Goal: Task Accomplishment & Management: Manage account settings

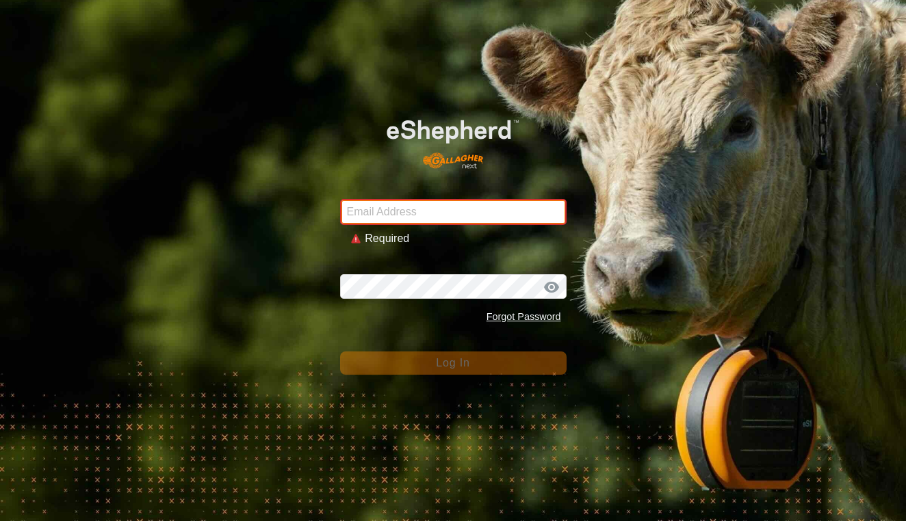
type input "[EMAIL_ADDRESS][DOMAIN_NAME]"
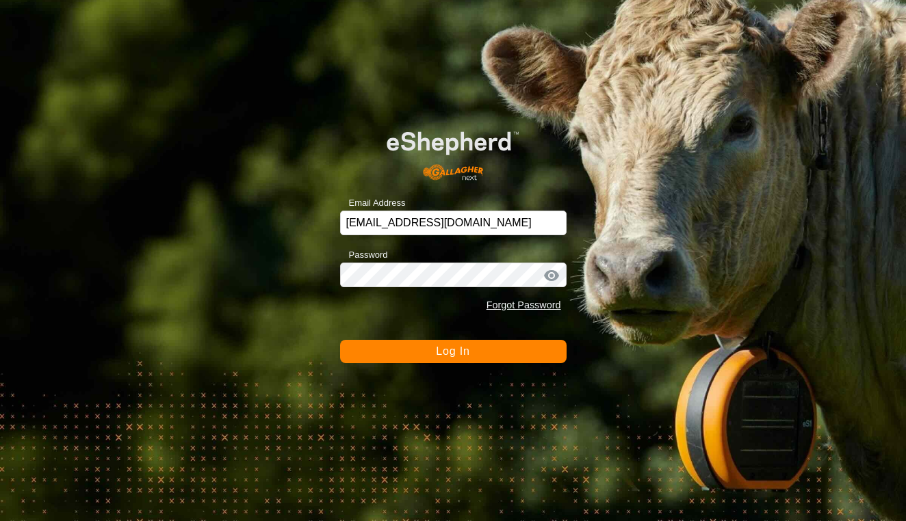
click at [469, 353] on span "Log In" at bounding box center [453, 351] width 34 height 12
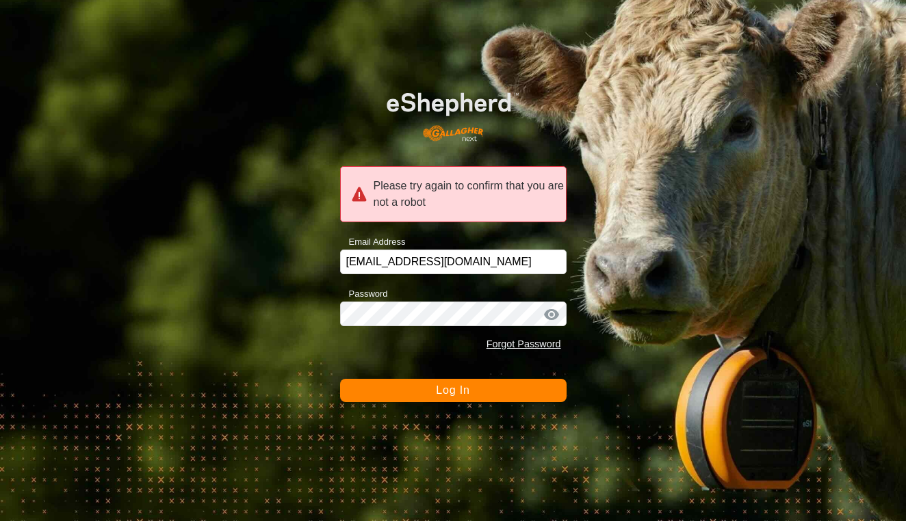
click at [447, 389] on span "Log In" at bounding box center [453, 390] width 34 height 12
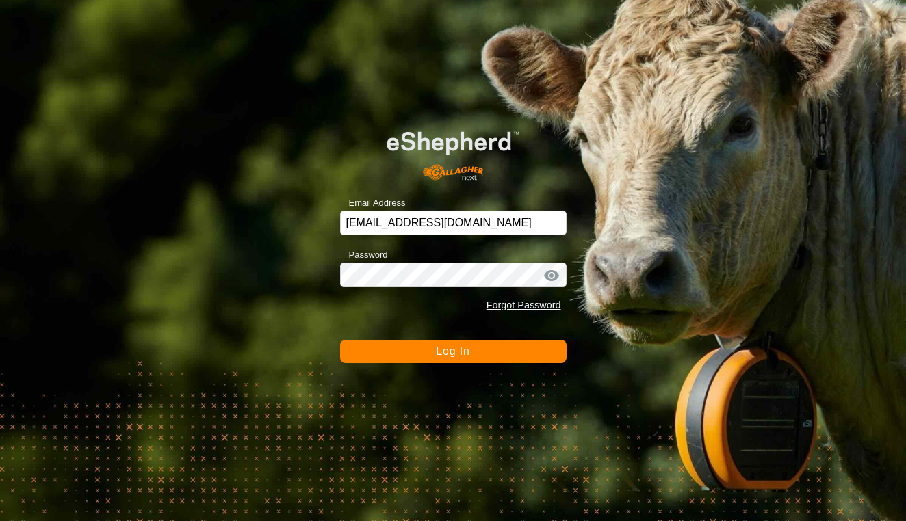
click at [447, 352] on span "Log In" at bounding box center [453, 351] width 34 height 12
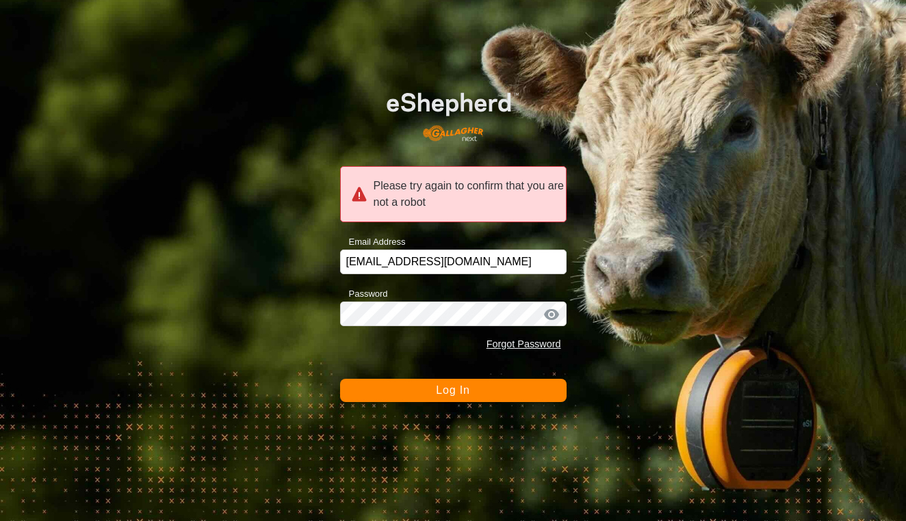
click at [440, 392] on span "Log In" at bounding box center [453, 390] width 34 height 12
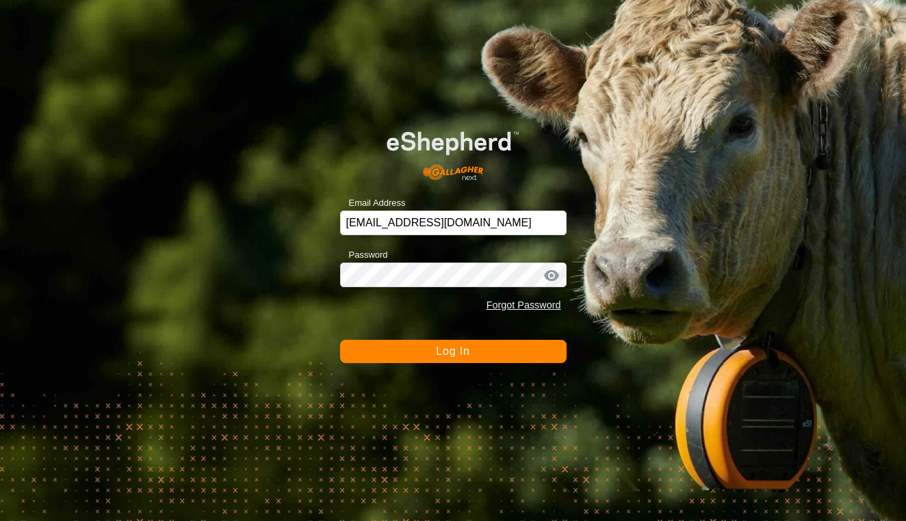
click at [479, 350] on button "Log In" at bounding box center [453, 351] width 226 height 23
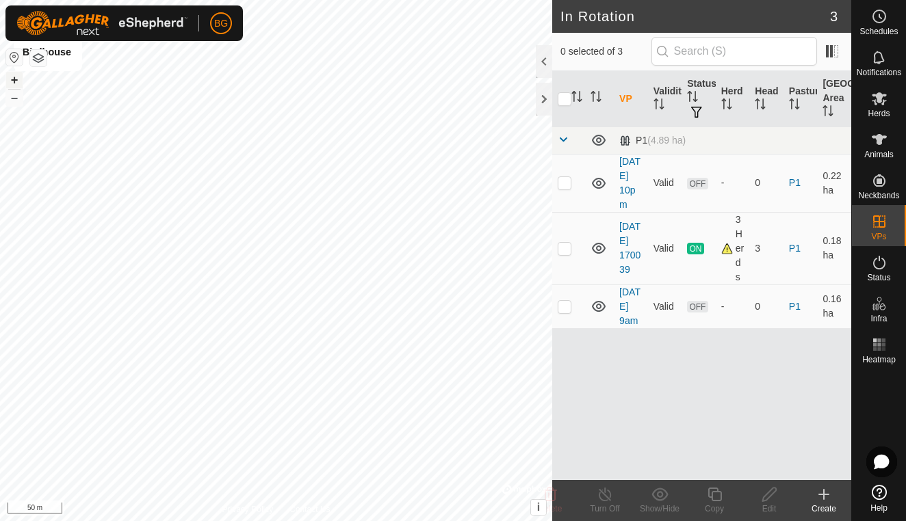
click at [14, 85] on button "+" at bounding box center [14, 80] width 16 height 16
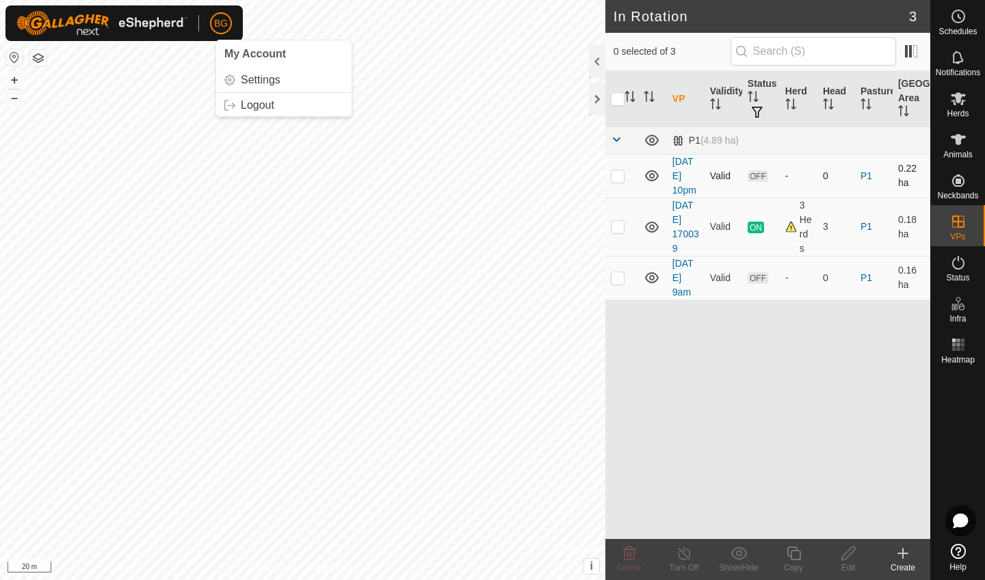
click at [615, 177] on p-checkbox at bounding box center [618, 175] width 14 height 11
checkbox input "false"
click at [905, 108] on es-mob-svg-icon at bounding box center [958, 99] width 25 height 22
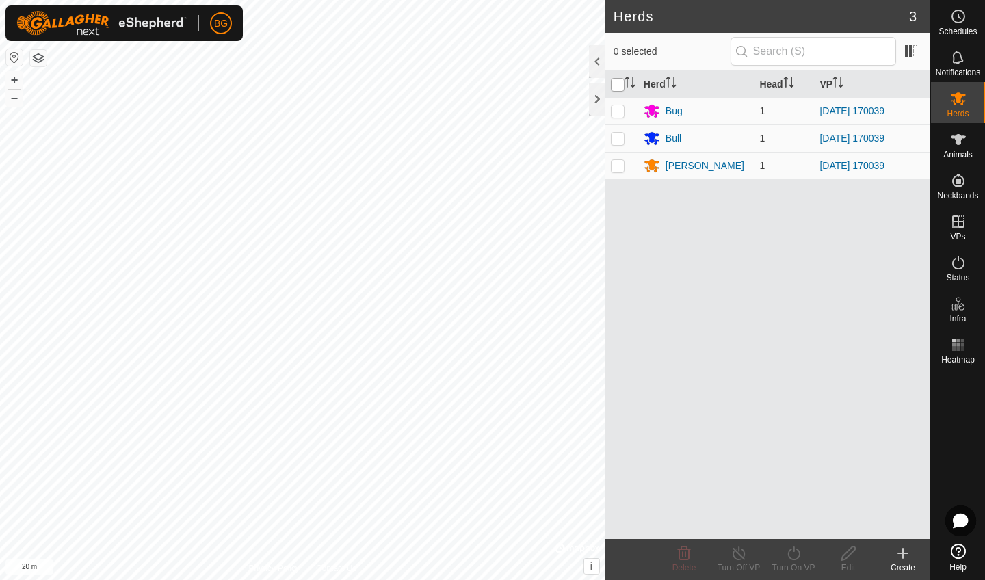
click at [619, 80] on input "checkbox" at bounding box center [618, 85] width 14 height 14
checkbox input "true"
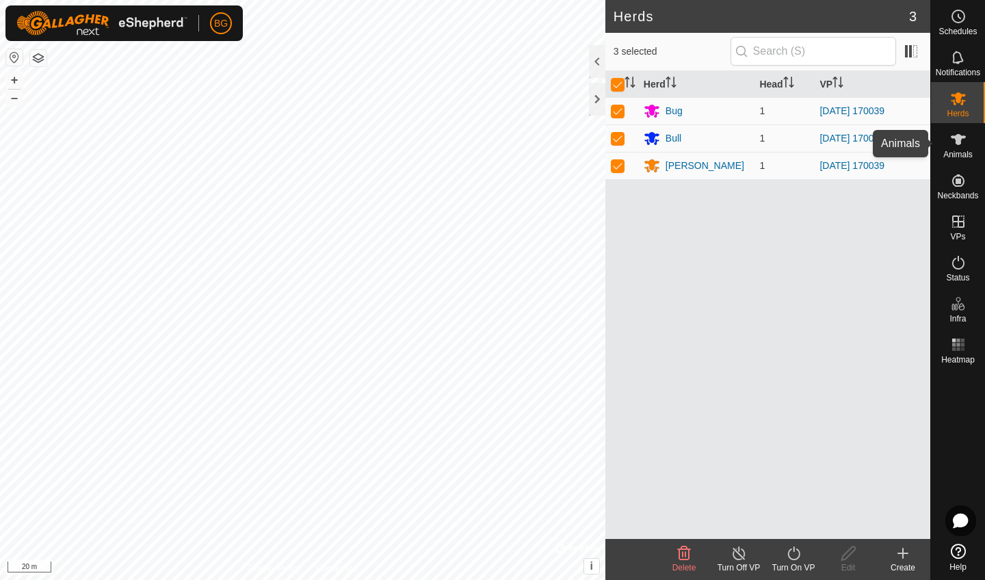
click at [905, 142] on icon at bounding box center [958, 139] width 16 height 16
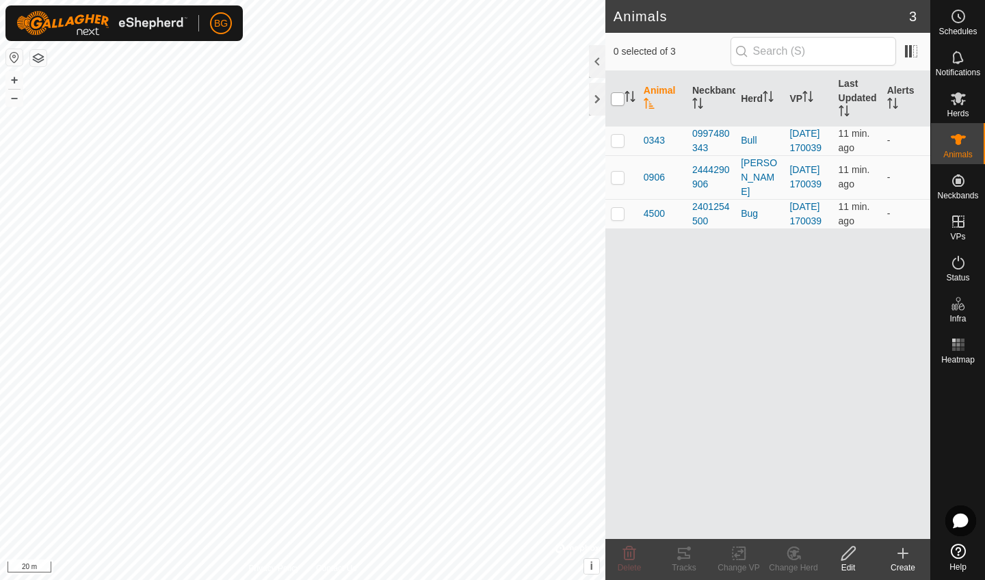
click at [613, 94] on input "checkbox" at bounding box center [618, 99] width 14 height 14
checkbox input "true"
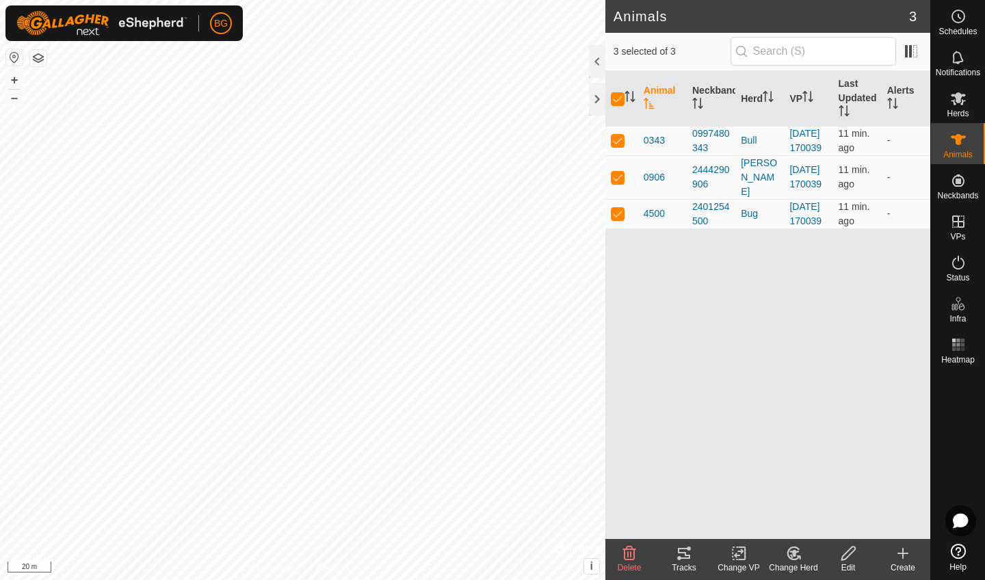
click at [687, 521] on icon at bounding box center [684, 553] width 12 height 11
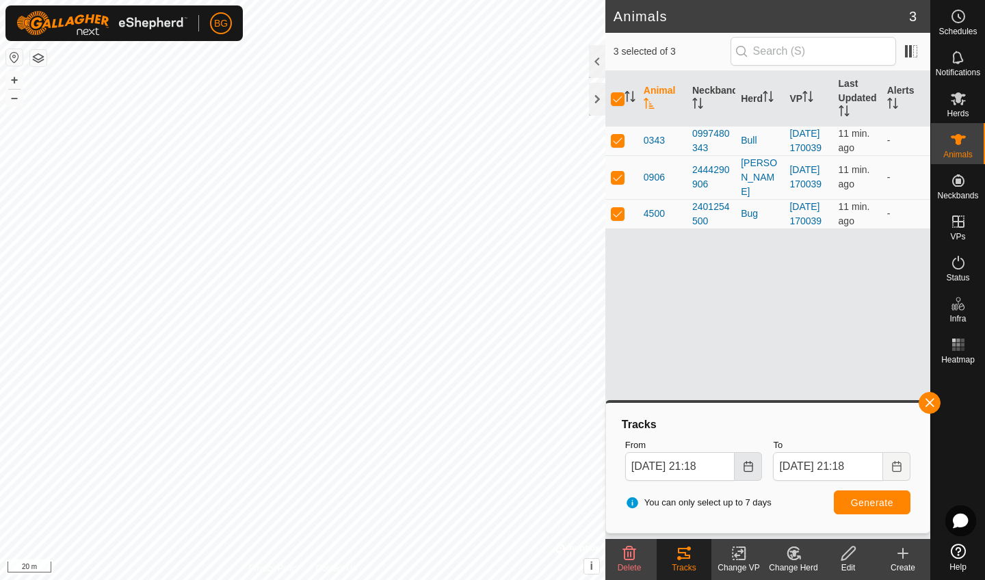
click at [754, 471] on button "Choose Date" at bounding box center [748, 466] width 27 height 29
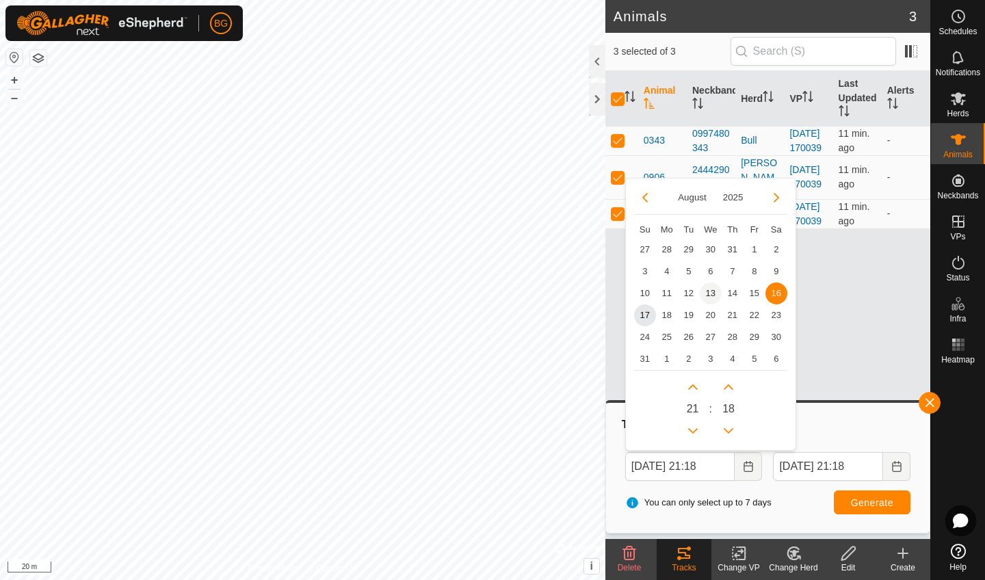
click at [714, 294] on span "13" at bounding box center [711, 293] width 22 height 22
type input "[DATE] 21:18"
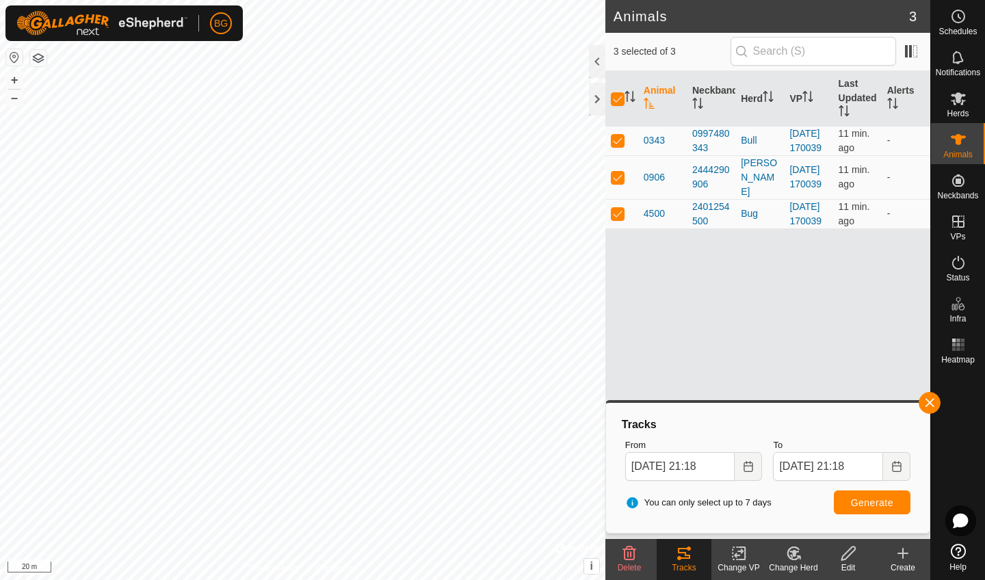
click at [878, 501] on span "Generate" at bounding box center [872, 502] width 42 height 11
click at [14, 97] on button "–" at bounding box center [14, 98] width 16 height 16
click at [15, 83] on button "+" at bounding box center [14, 80] width 16 height 16
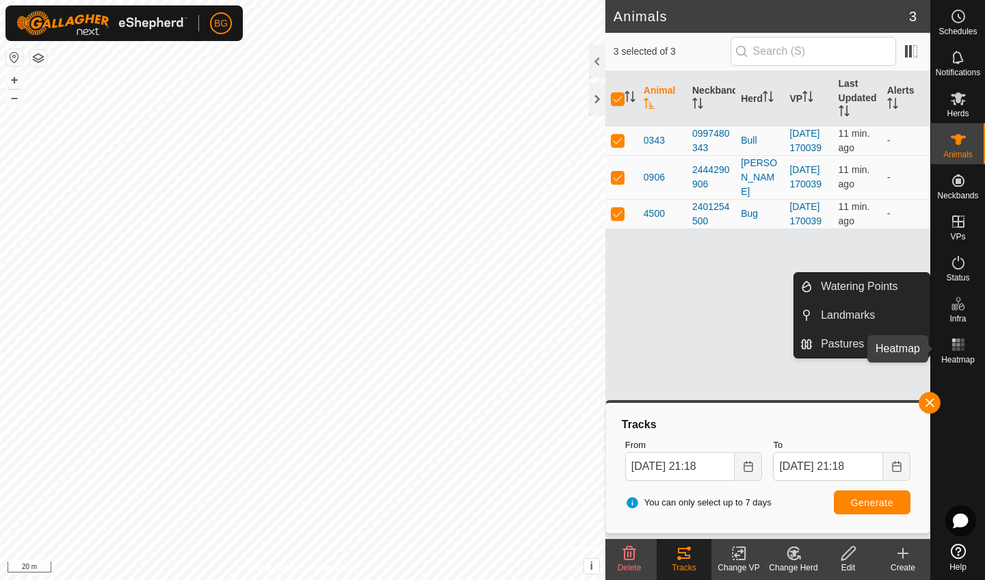
click at [905, 342] on icon at bounding box center [958, 345] width 16 height 16
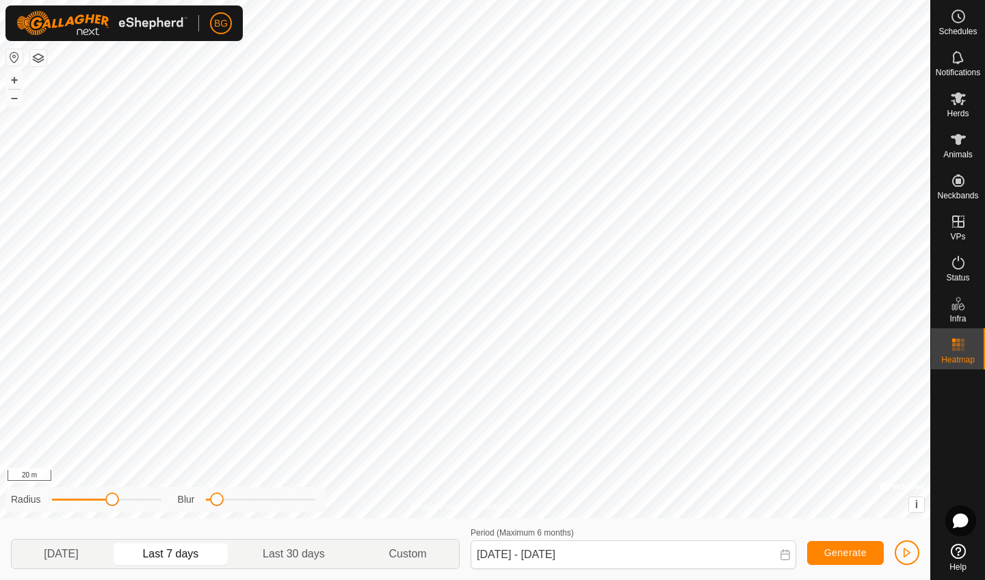
click at [905, 521] on span "button" at bounding box center [907, 552] width 11 height 11
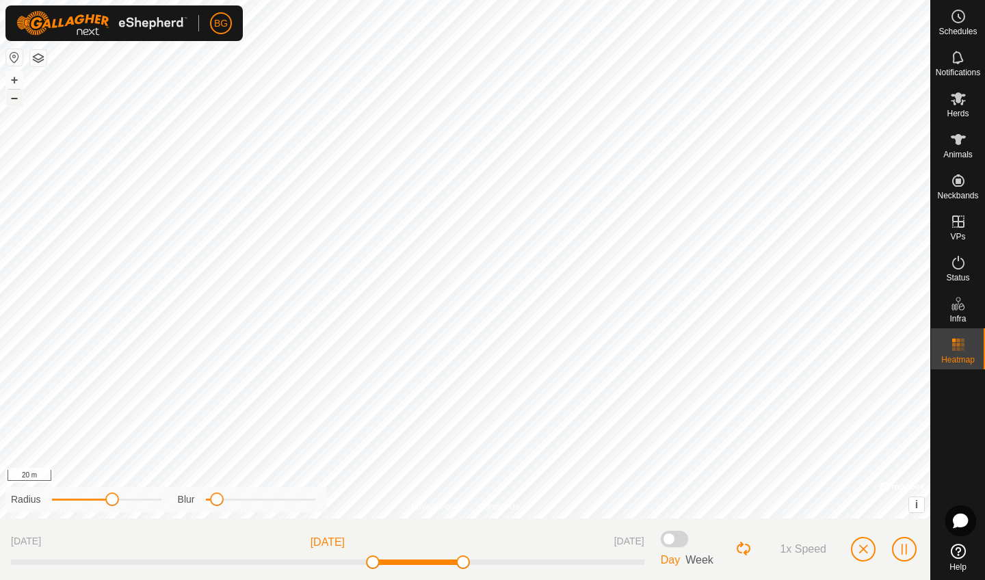
click at [19, 100] on button "–" at bounding box center [14, 98] width 16 height 16
click at [860, 521] on span "button" at bounding box center [863, 549] width 11 height 11
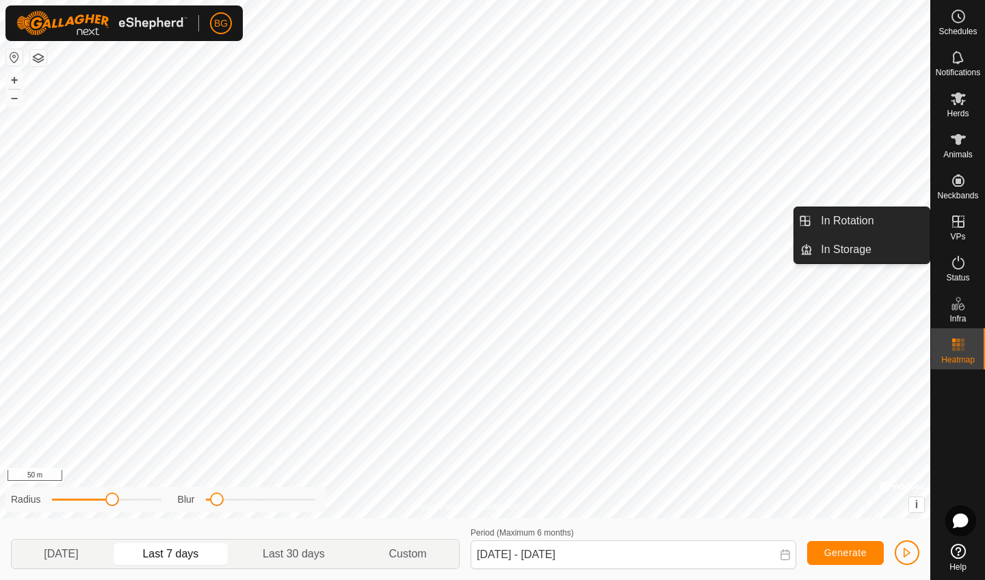
click at [905, 222] on icon at bounding box center [958, 221] width 12 height 12
click at [886, 218] on link "In Rotation" at bounding box center [871, 220] width 117 height 27
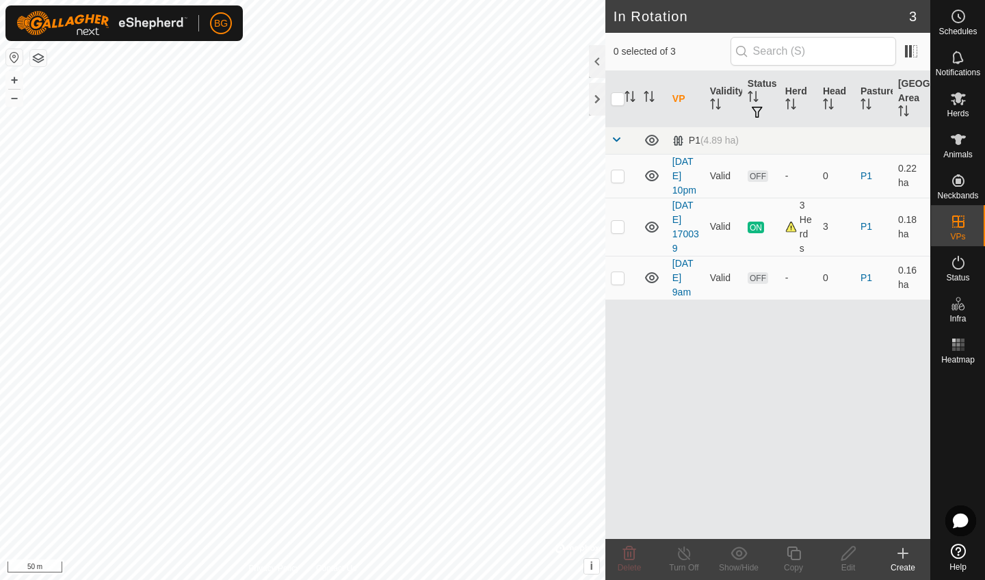
click at [901, 521] on icon at bounding box center [903, 553] width 16 height 16
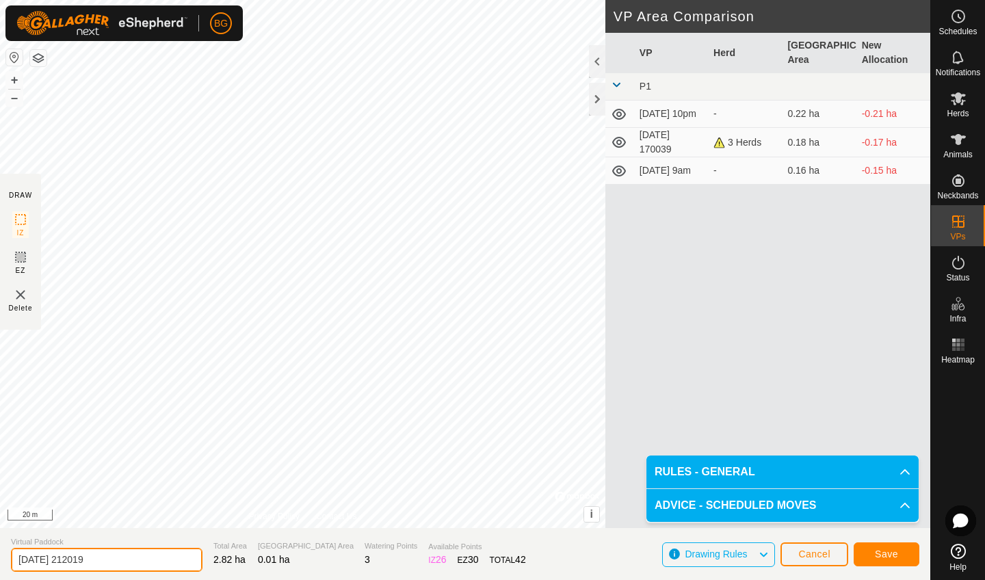
click at [109, 521] on input "[DATE] 212019" at bounding box center [107, 560] width 192 height 24
type input "[DATE] 9pm"
click at [882, 521] on span "Save" at bounding box center [886, 554] width 23 height 11
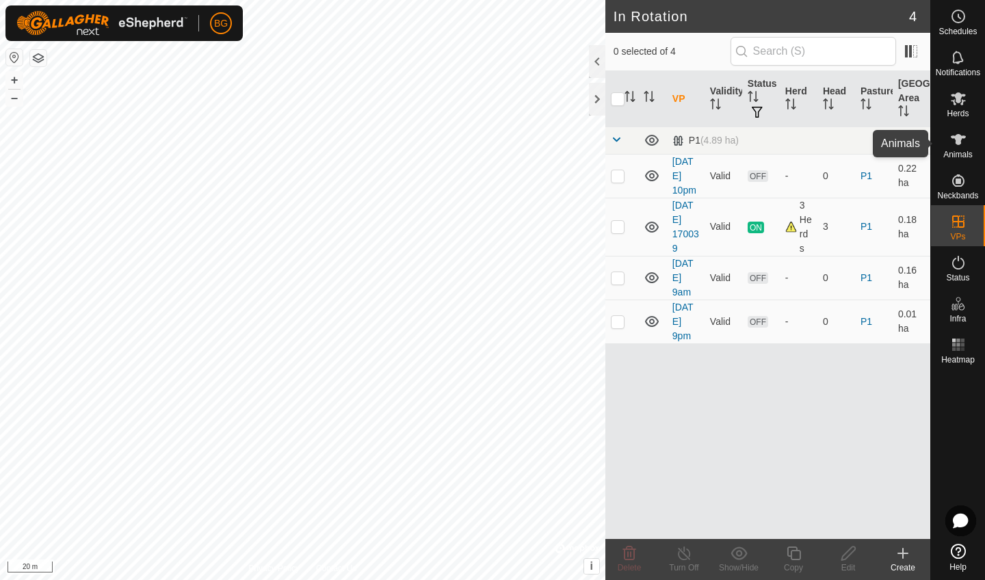
click at [905, 140] on icon at bounding box center [958, 139] width 15 height 11
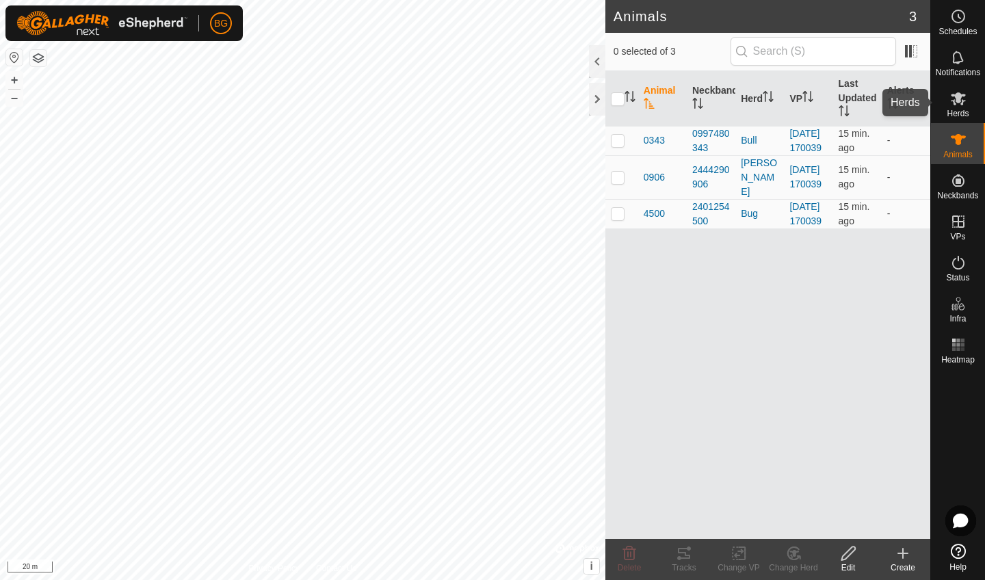
click at [905, 103] on icon at bounding box center [958, 98] width 15 height 13
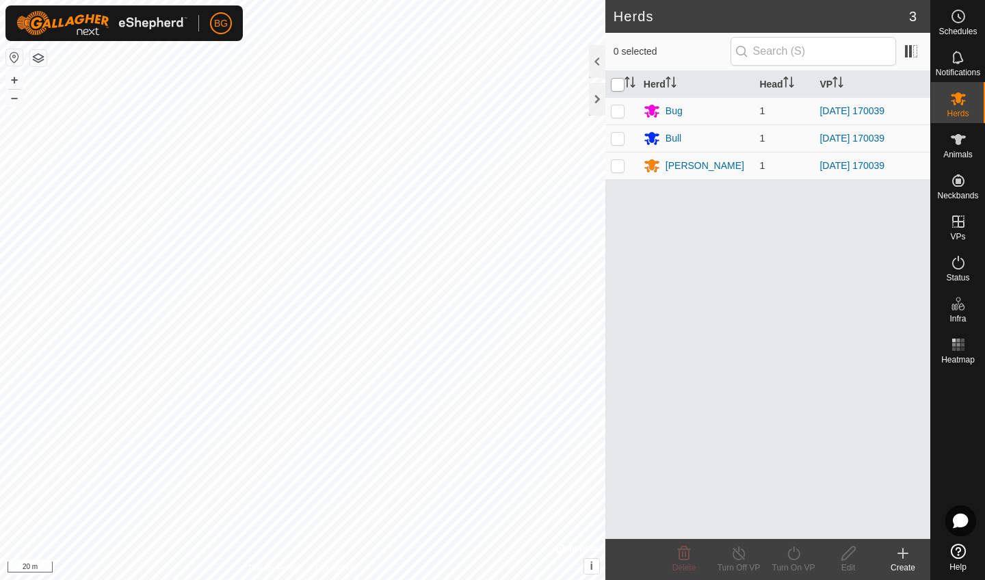
click at [618, 88] on input "checkbox" at bounding box center [618, 85] width 14 height 14
checkbox input "true"
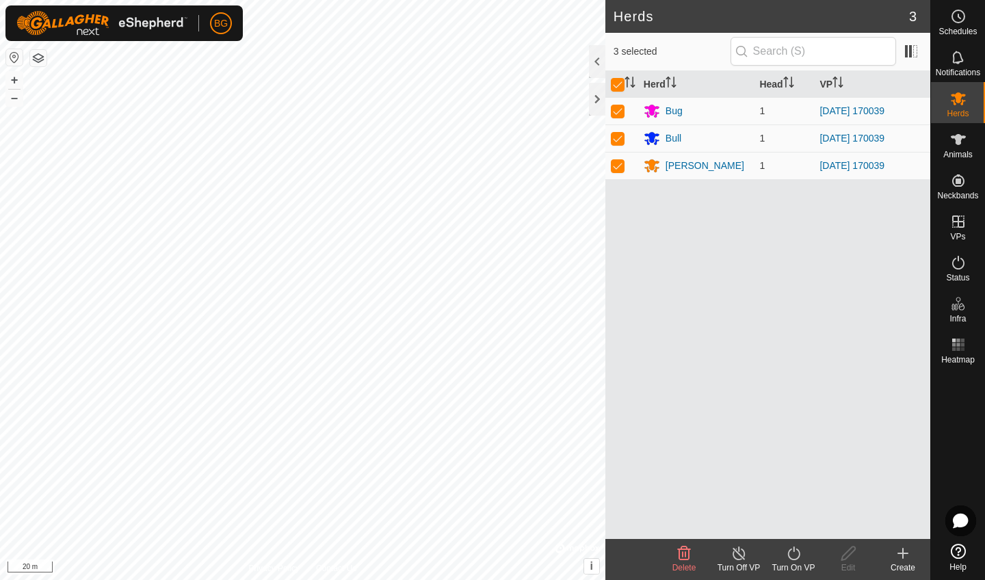
click at [797, 521] on icon at bounding box center [793, 553] width 17 height 16
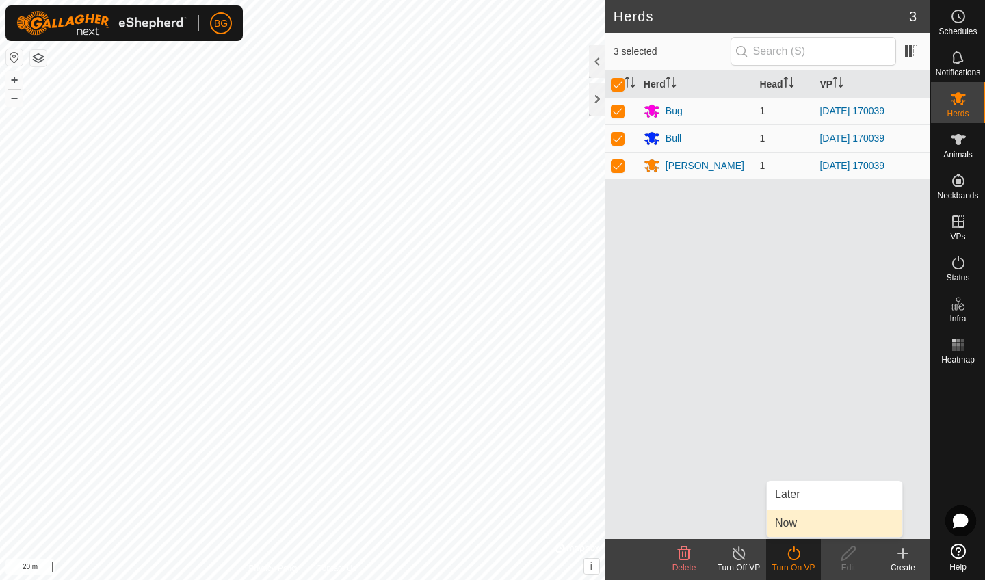
click at [789, 516] on link "Now" at bounding box center [834, 523] width 135 height 27
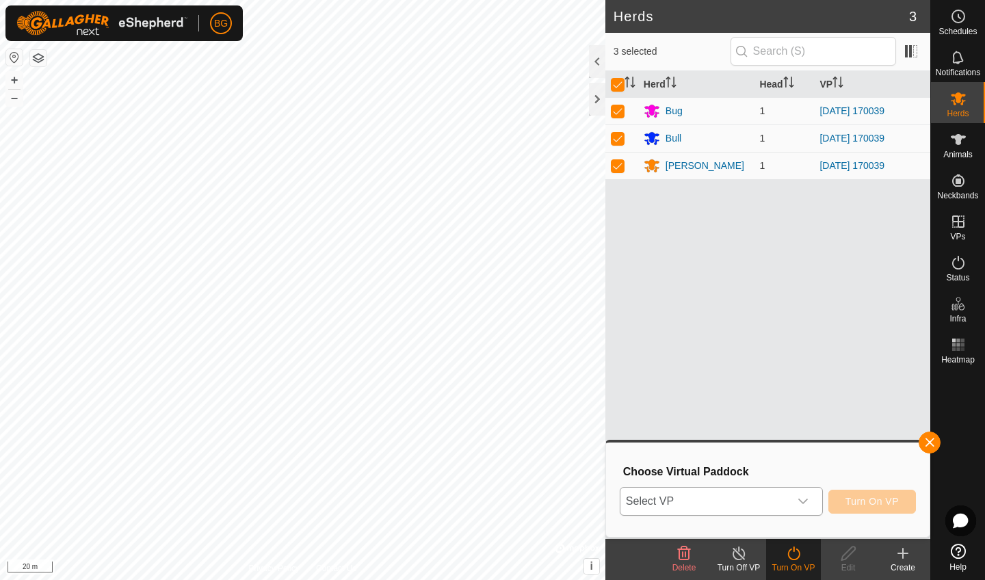
click at [803, 505] on icon "dropdown trigger" at bounding box center [803, 501] width 11 height 11
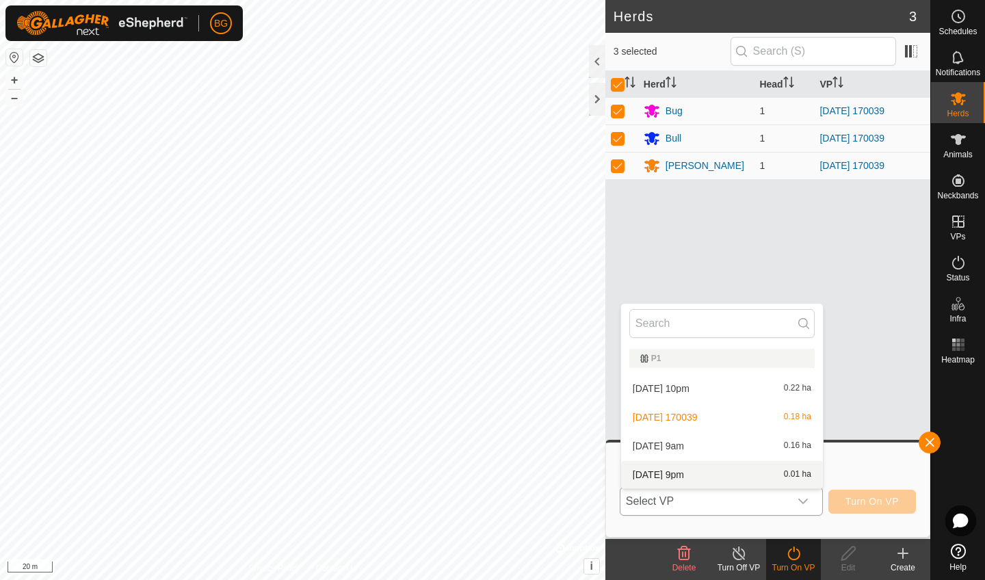
click at [704, 473] on li "[DATE] 9pm 0.01 ha" at bounding box center [722, 474] width 202 height 27
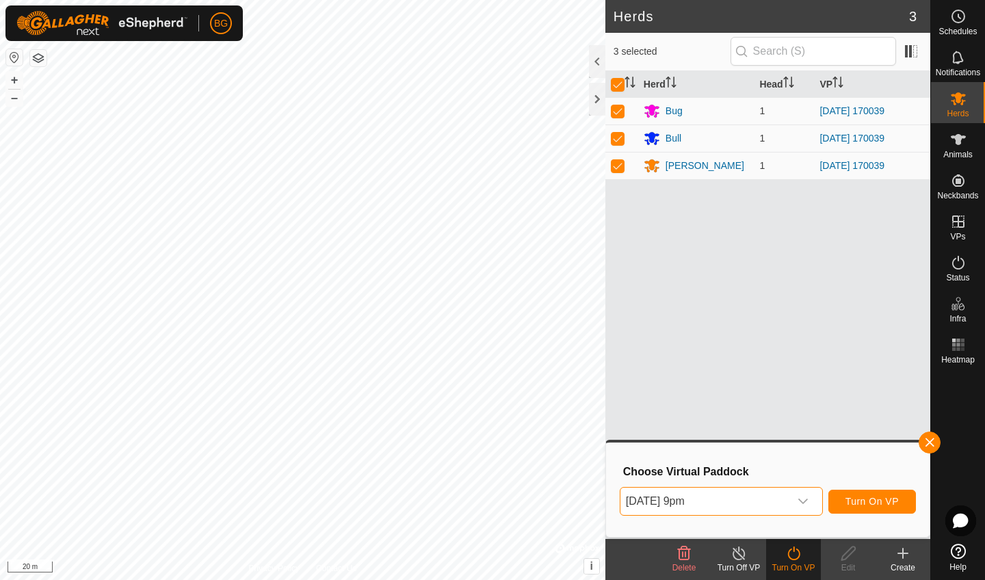
click at [895, 503] on span "Turn On VP" at bounding box center [871, 501] width 53 height 11
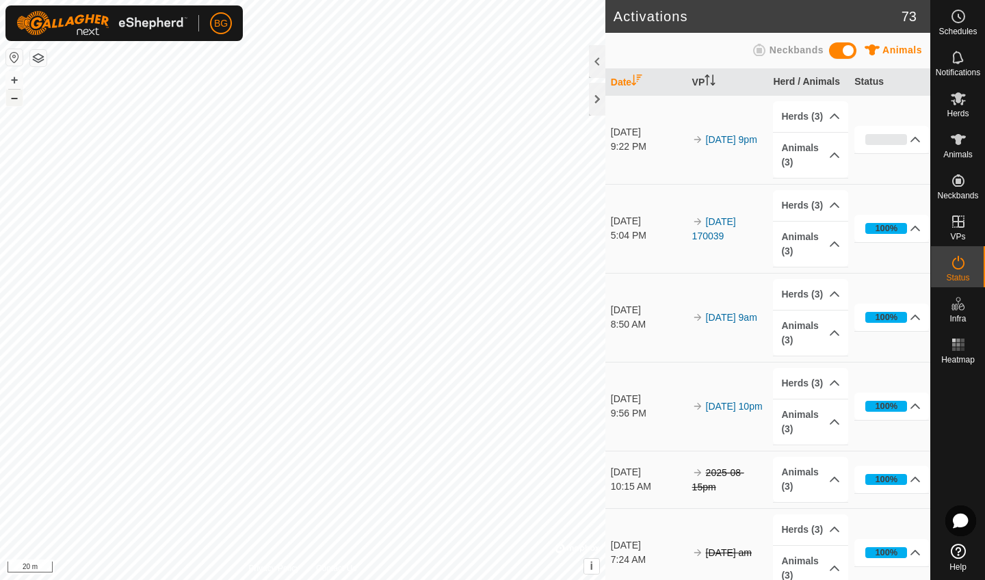
click at [15, 103] on button "–" at bounding box center [14, 98] width 16 height 16
click at [17, 77] on button "+" at bounding box center [14, 80] width 16 height 16
click at [17, 78] on button "+" at bounding box center [14, 80] width 16 height 16
click at [18, 98] on button "–" at bounding box center [14, 98] width 16 height 16
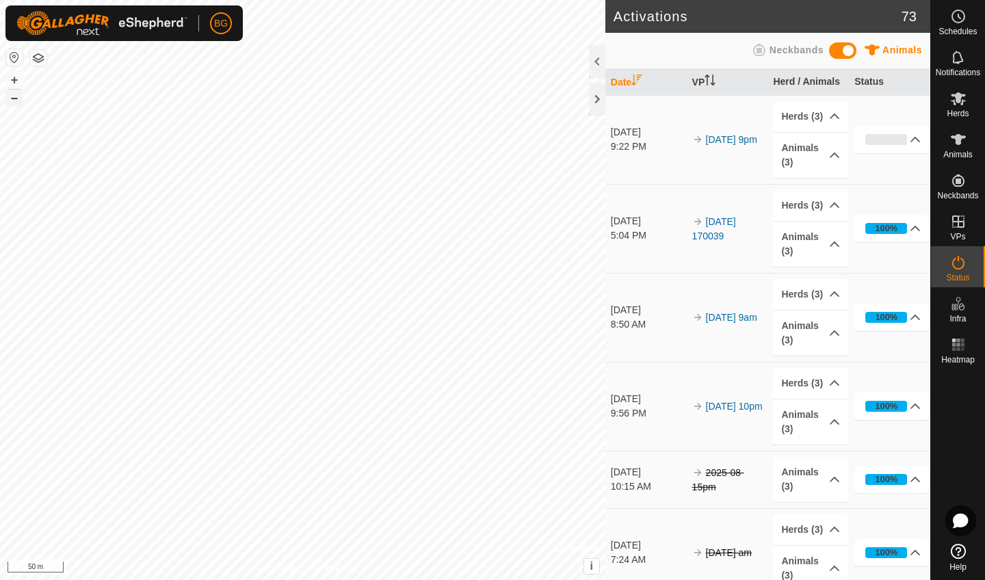
click at [18, 98] on button "–" at bounding box center [14, 98] width 16 height 16
click at [17, 86] on button "+" at bounding box center [14, 80] width 16 height 16
click at [624, 36] on div "Activations 73 Animals Neckbands Date VP Herd / Animals Status [DATE] 9:22 PM […" at bounding box center [465, 290] width 930 height 580
click at [905, 13] on icon at bounding box center [958, 16] width 16 height 16
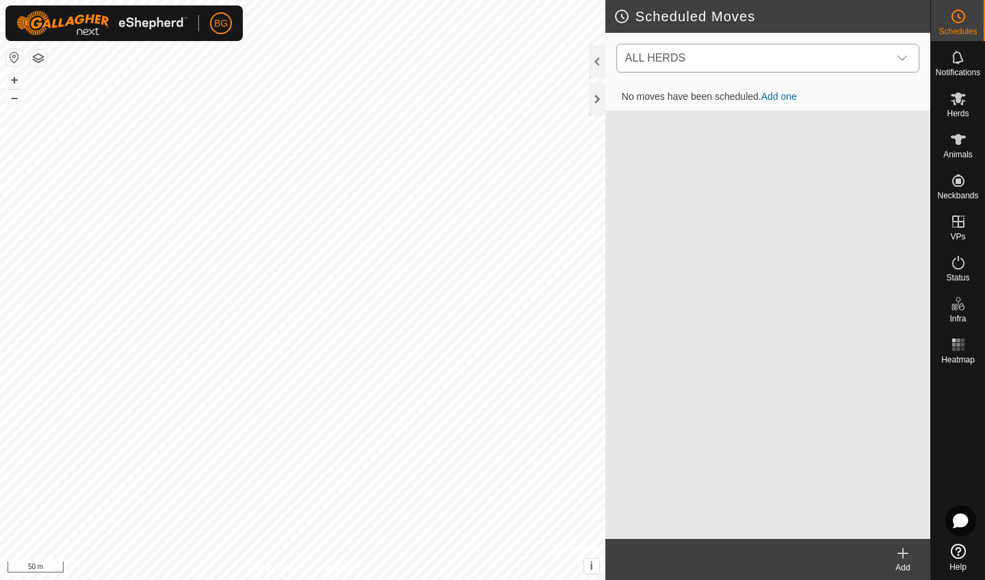
click at [895, 60] on div "dropdown trigger" at bounding box center [902, 57] width 27 height 27
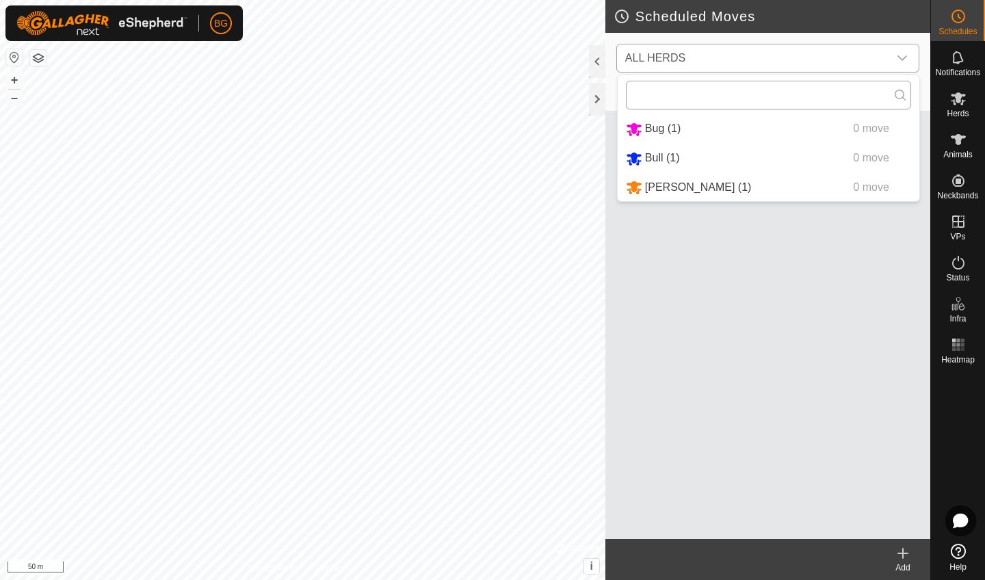
click at [888, 96] on input "text" at bounding box center [768, 95] width 285 height 29
click at [905, 61] on icon "dropdown trigger" at bounding box center [902, 58] width 11 height 11
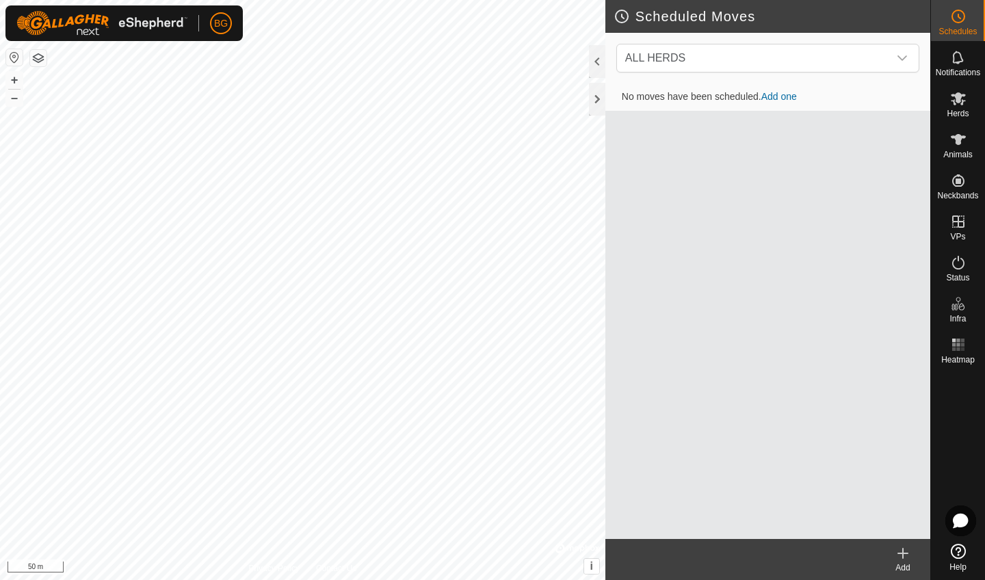
click at [783, 96] on link "Add one" at bounding box center [779, 96] width 36 height 11
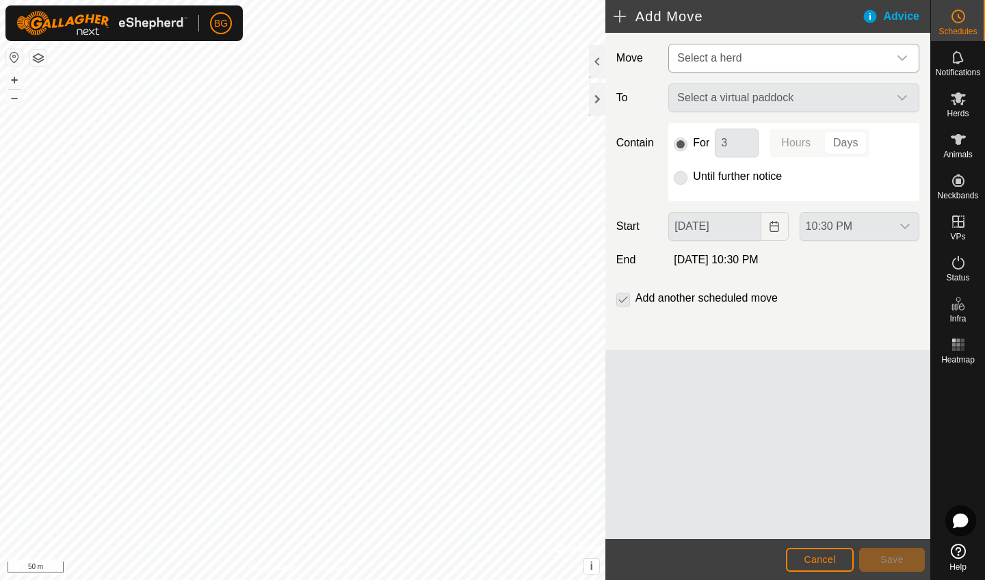
click at [819, 64] on span "Select a herd" at bounding box center [780, 57] width 217 height 27
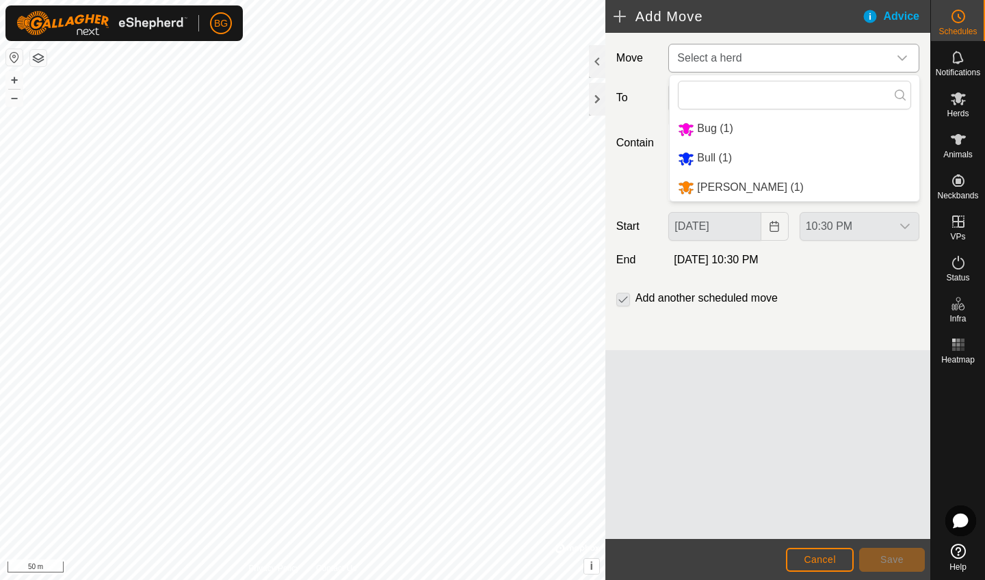
click at [758, 129] on li "Bug (1)" at bounding box center [795, 129] width 250 height 28
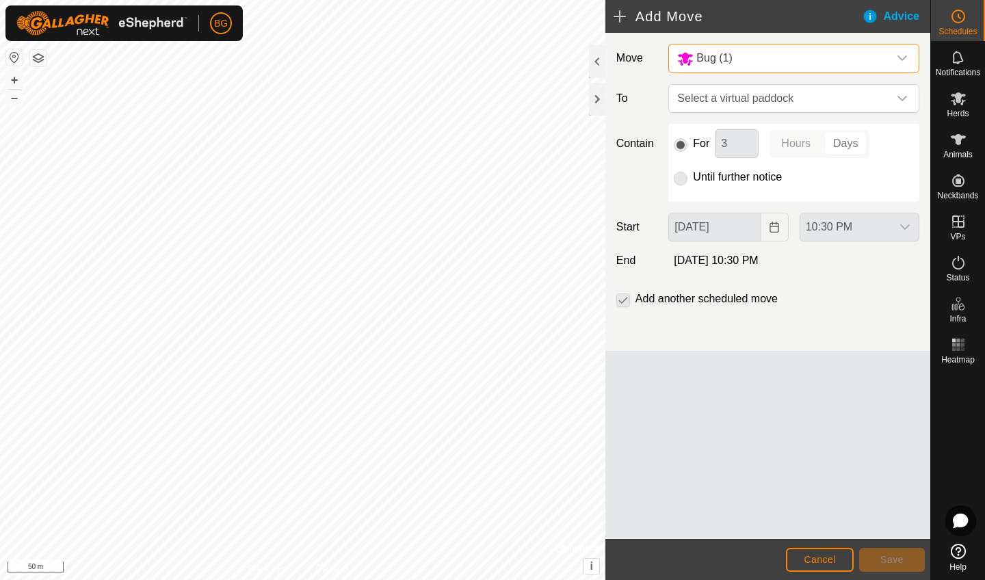
click at [778, 64] on div "Bug (1)" at bounding box center [780, 58] width 206 height 17
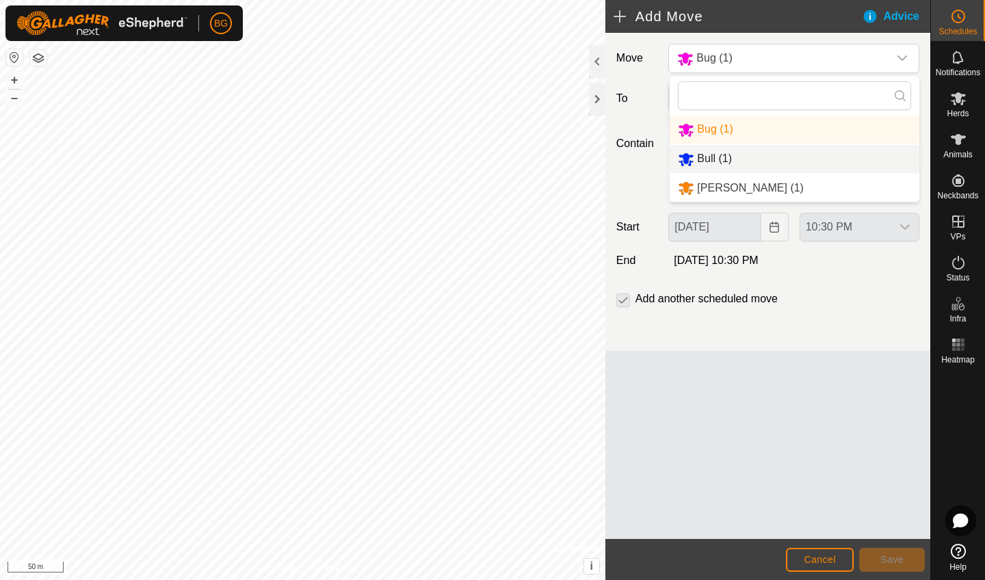
click at [746, 157] on li "Bull (1)" at bounding box center [795, 159] width 250 height 28
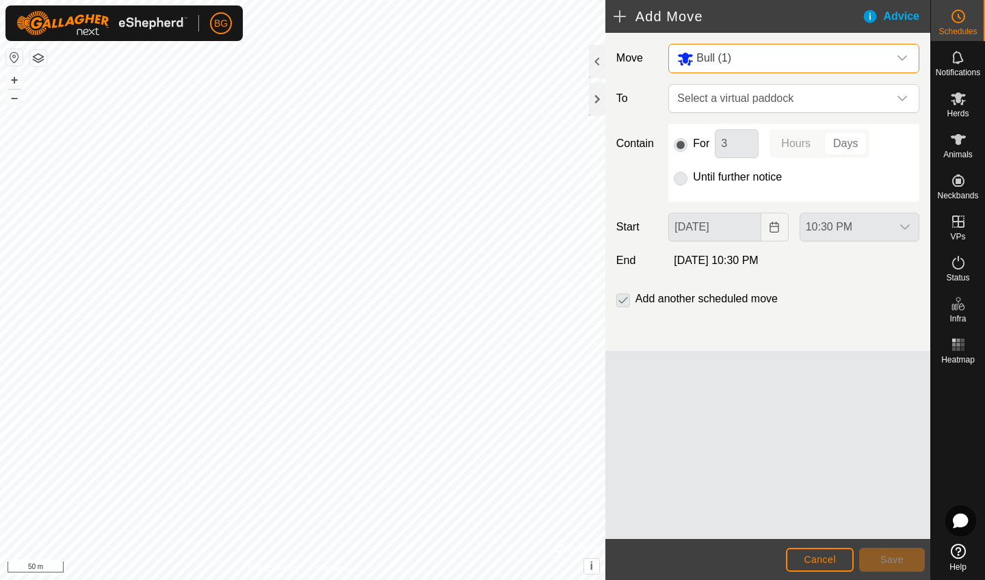
click at [772, 57] on div "Bull (1)" at bounding box center [780, 58] width 206 height 17
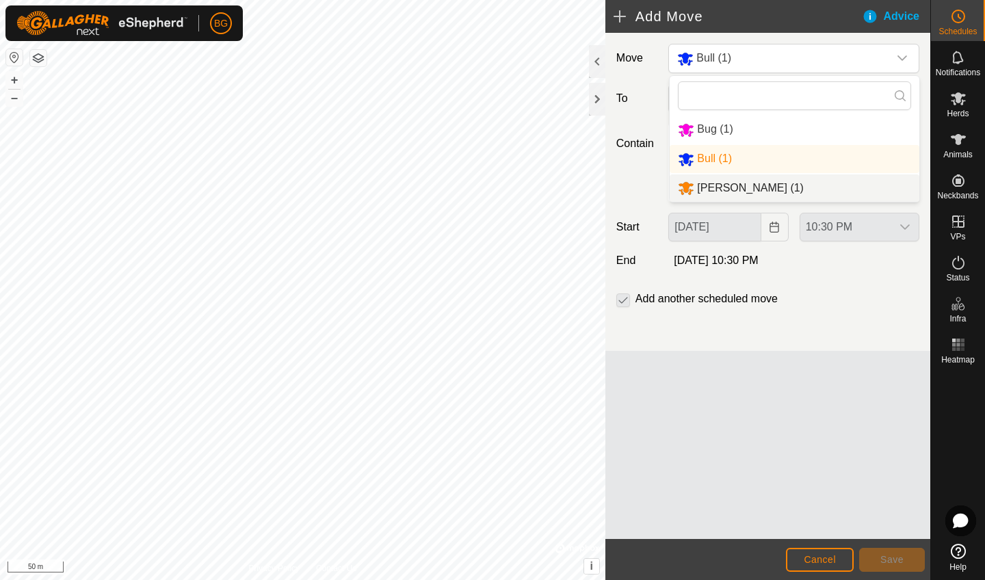
click at [739, 185] on li "[PERSON_NAME] (1)" at bounding box center [795, 188] width 250 height 28
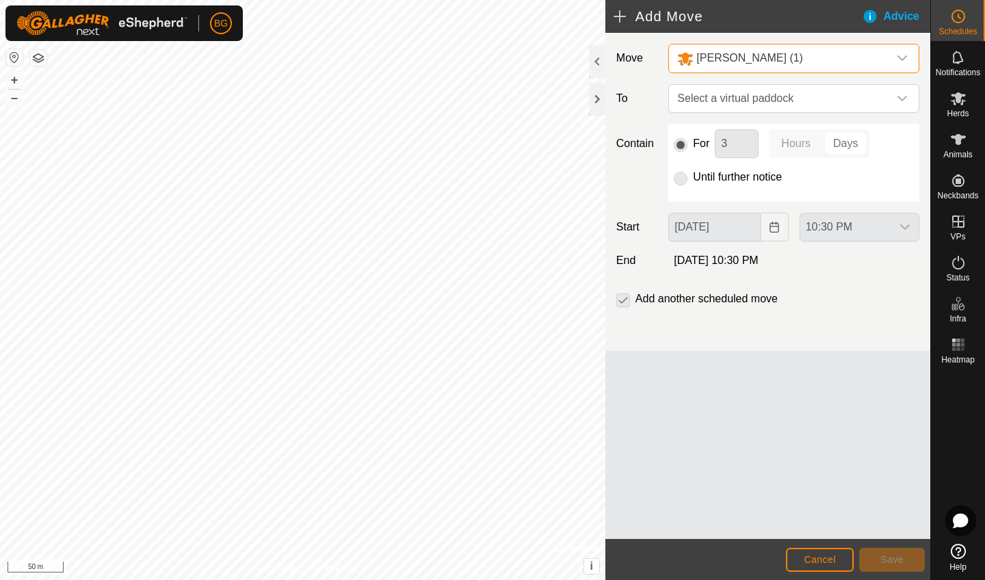
click at [759, 71] on span "[PERSON_NAME] (1)" at bounding box center [780, 58] width 217 height 28
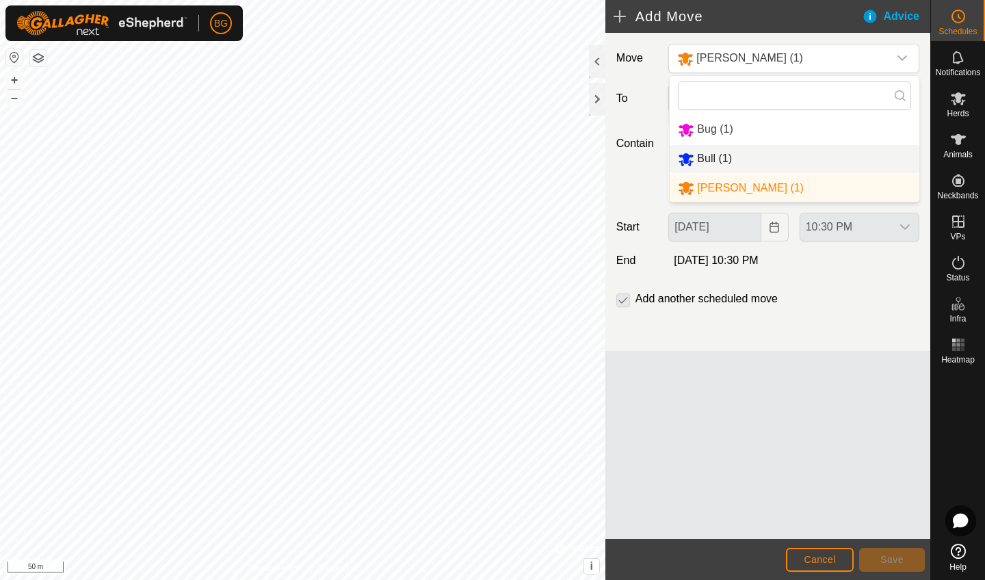
click at [797, 152] on li "Bull (1)" at bounding box center [795, 159] width 250 height 28
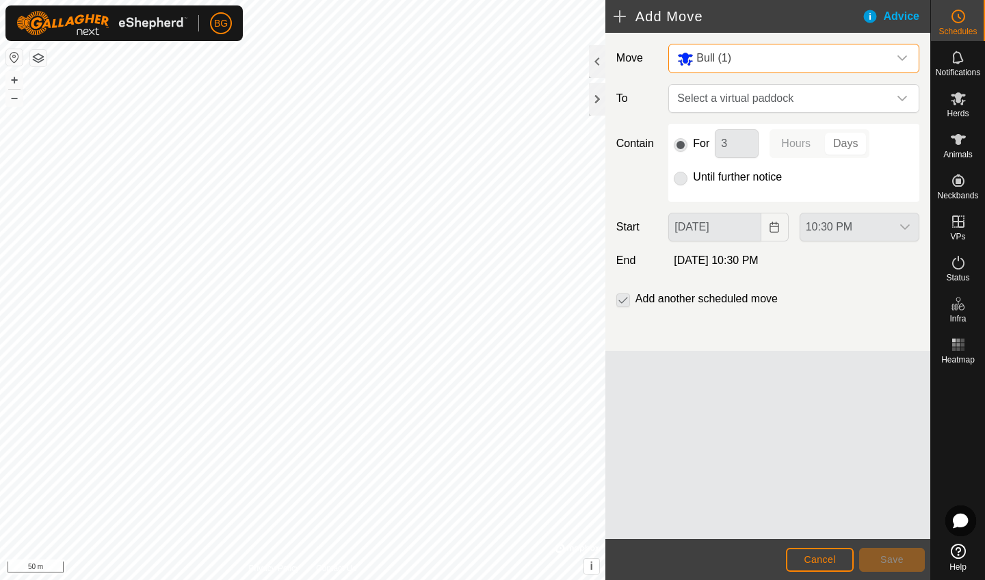
click at [781, 65] on div "Bull (1)" at bounding box center [780, 58] width 206 height 17
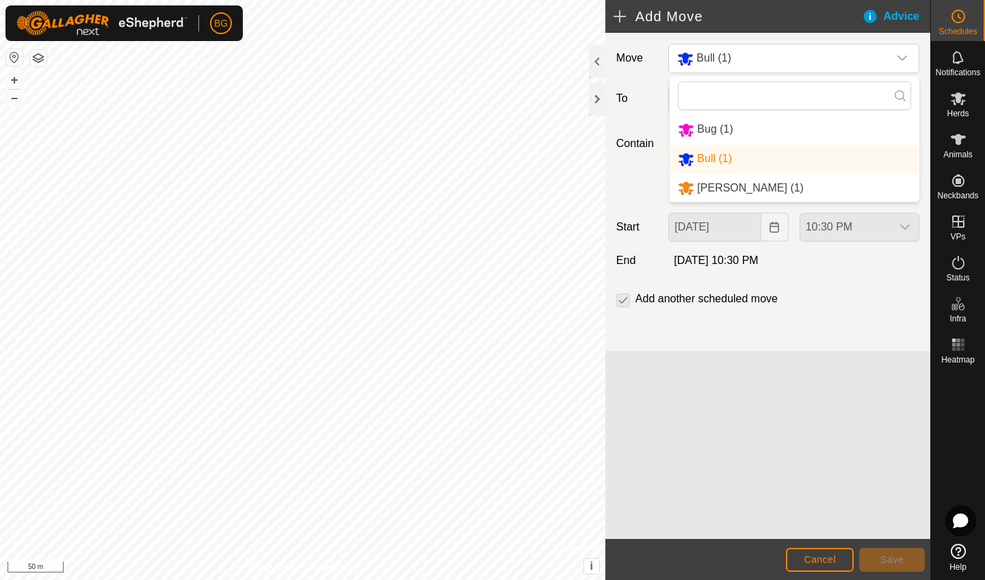
click at [789, 129] on li "Bug (1)" at bounding box center [795, 130] width 250 height 28
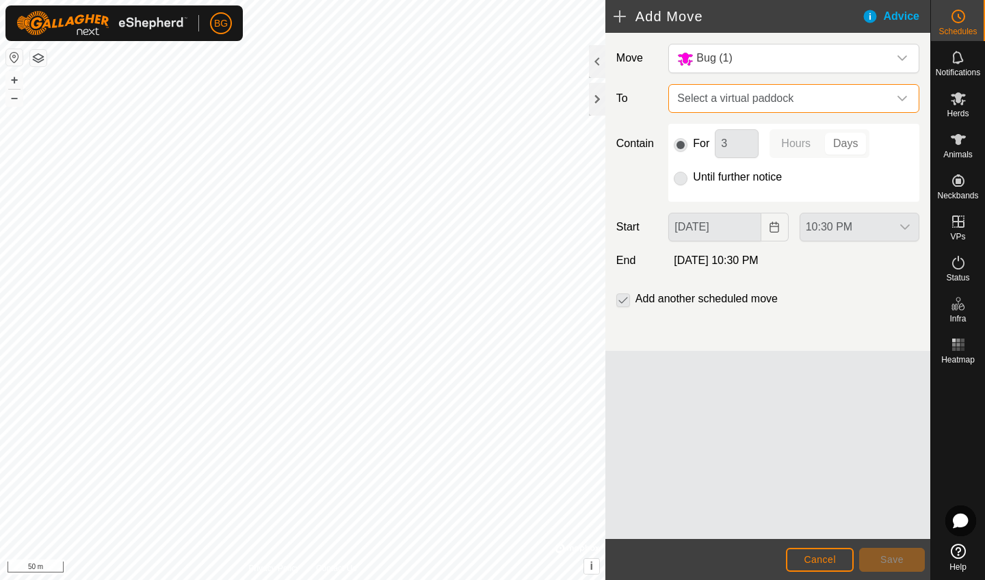
click at [791, 101] on span "Select a virtual paddock" at bounding box center [780, 98] width 217 height 27
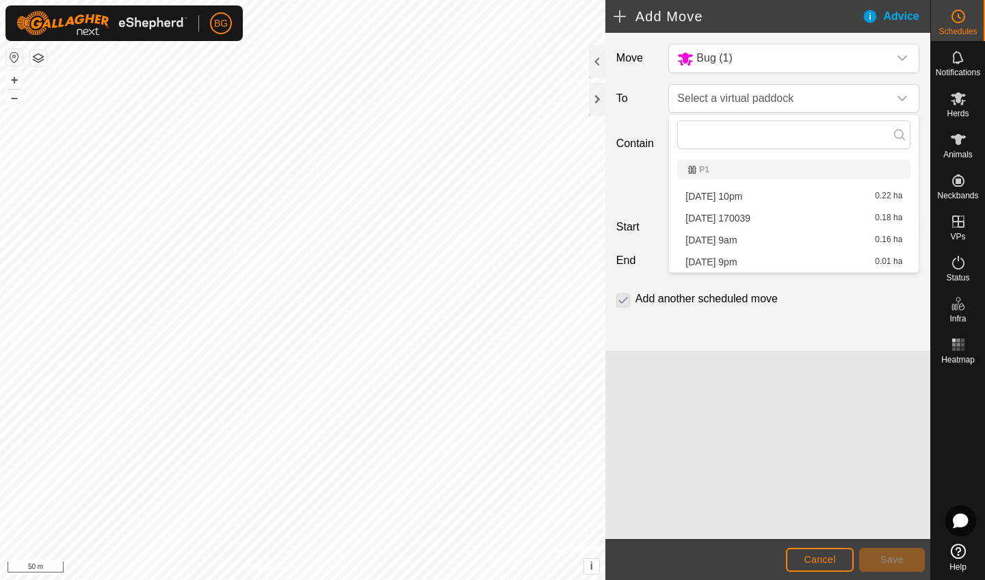
click at [770, 390] on div "Move Bug (1) To Select a virtual paddock Contain For 3 Hours Days Until further…" at bounding box center [767, 286] width 325 height 506
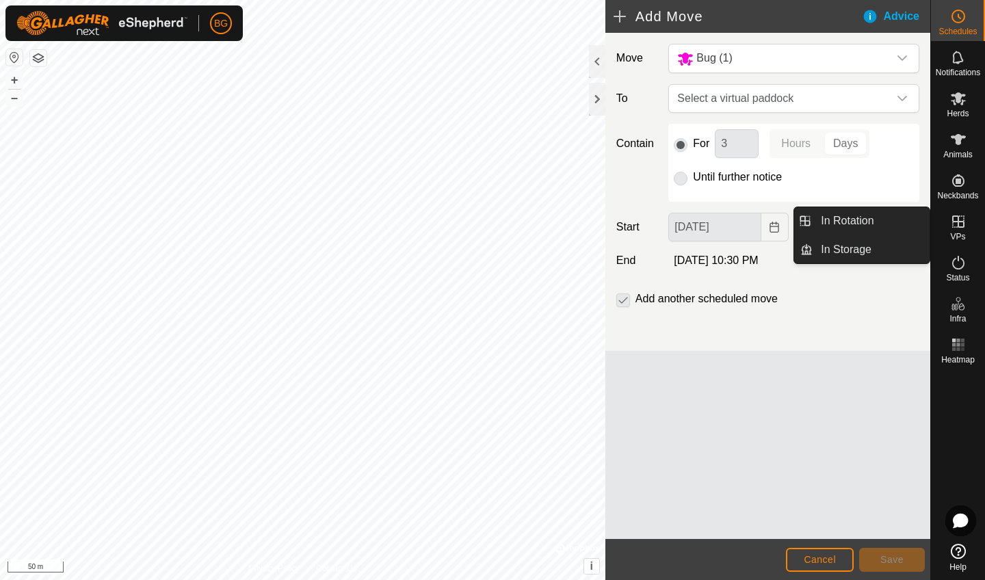
click at [905, 228] on icon at bounding box center [958, 221] width 16 height 16
click at [899, 221] on link "In Rotation" at bounding box center [871, 220] width 117 height 27
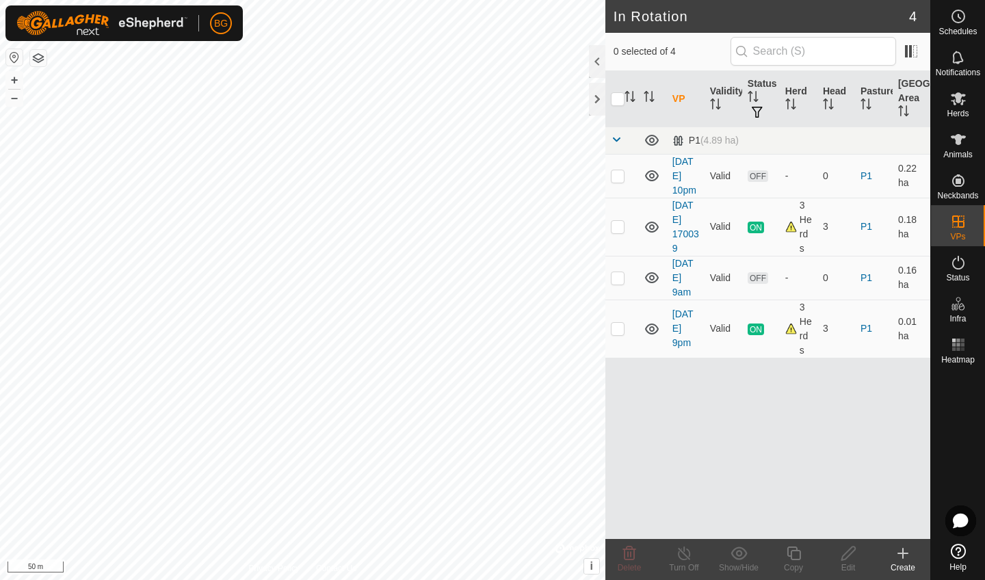
click at [899, 521] on icon at bounding box center [903, 553] width 16 height 16
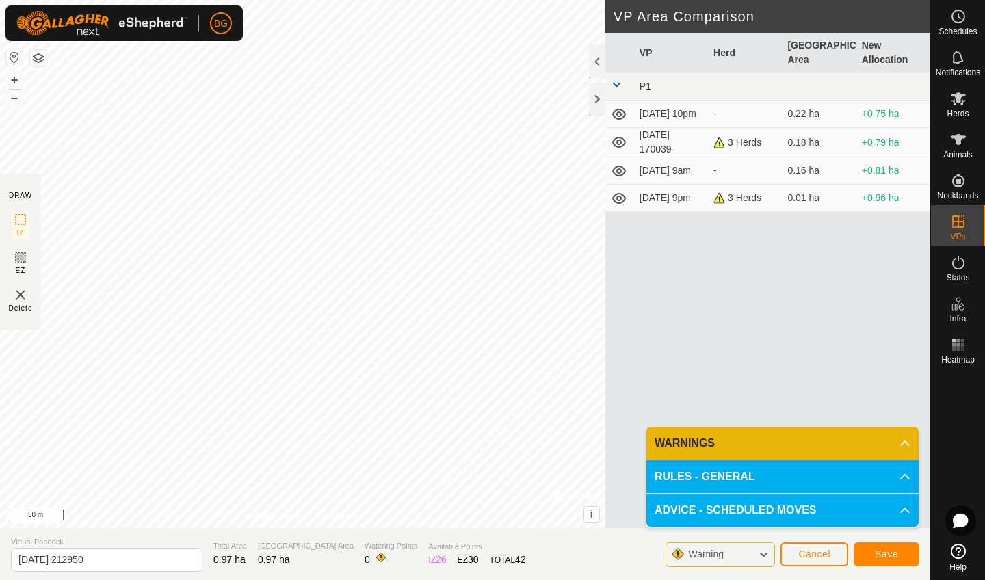
click at [821, 521] on span "Cancel" at bounding box center [814, 554] width 32 height 11
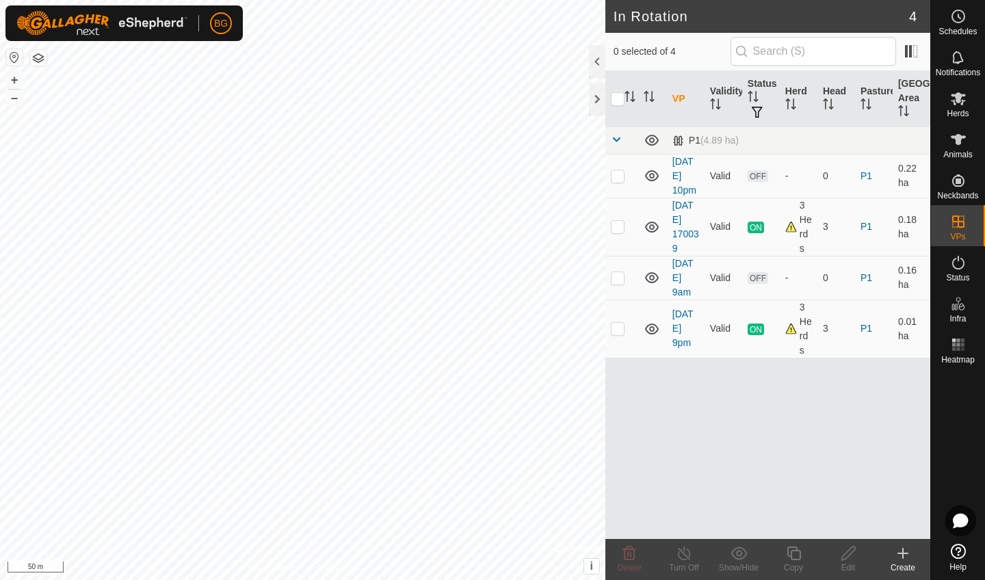
click at [903, 521] on div "Create" at bounding box center [903, 568] width 55 height 12
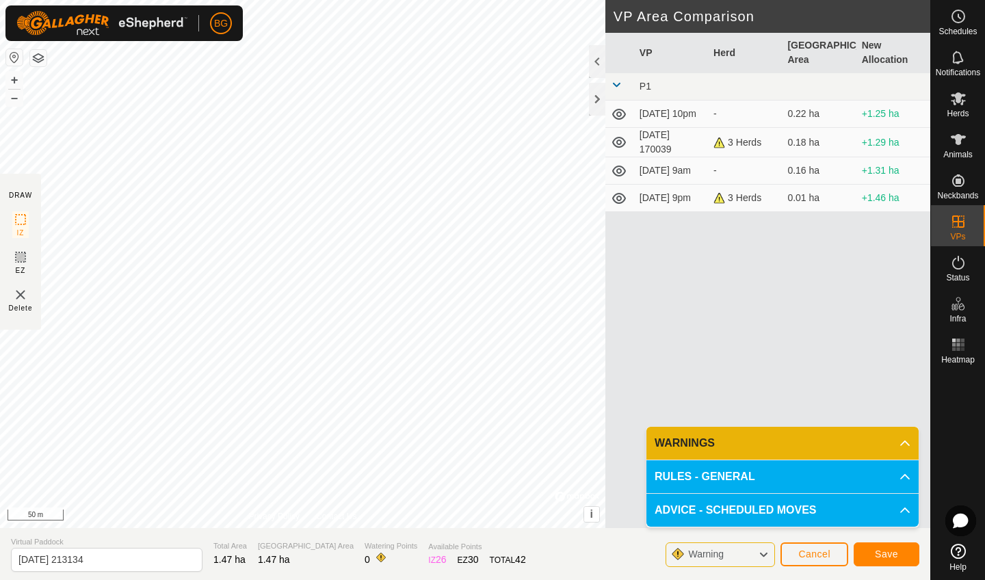
click at [818, 521] on span "Cancel" at bounding box center [814, 554] width 32 height 11
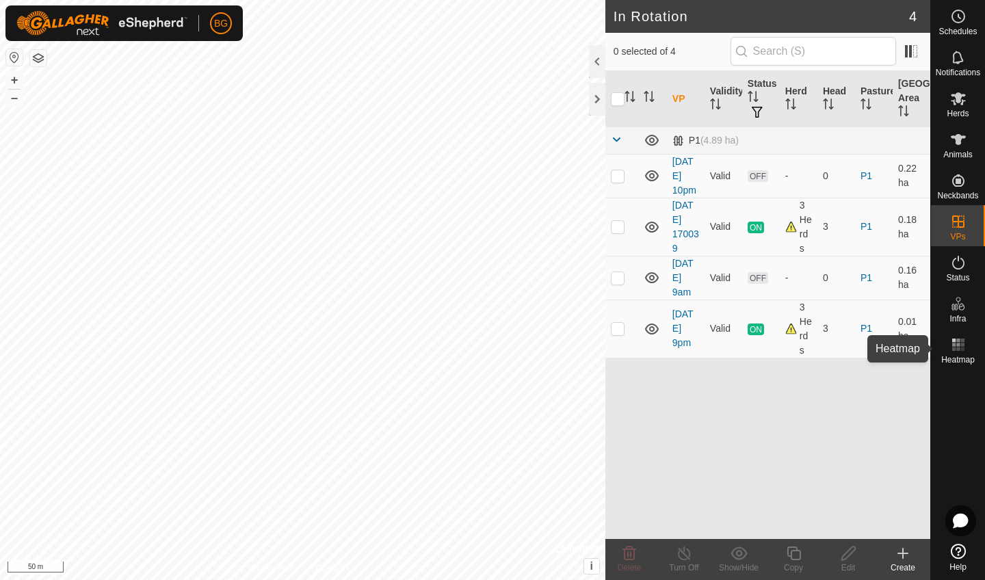
click at [905, 351] on icon at bounding box center [958, 345] width 16 height 16
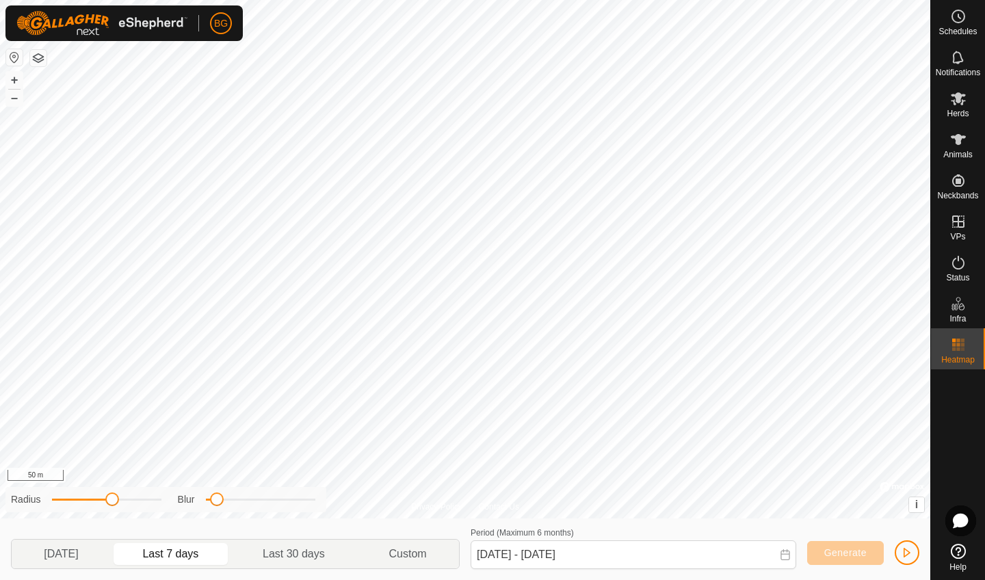
click at [905, 521] on button "button" at bounding box center [907, 552] width 25 height 25
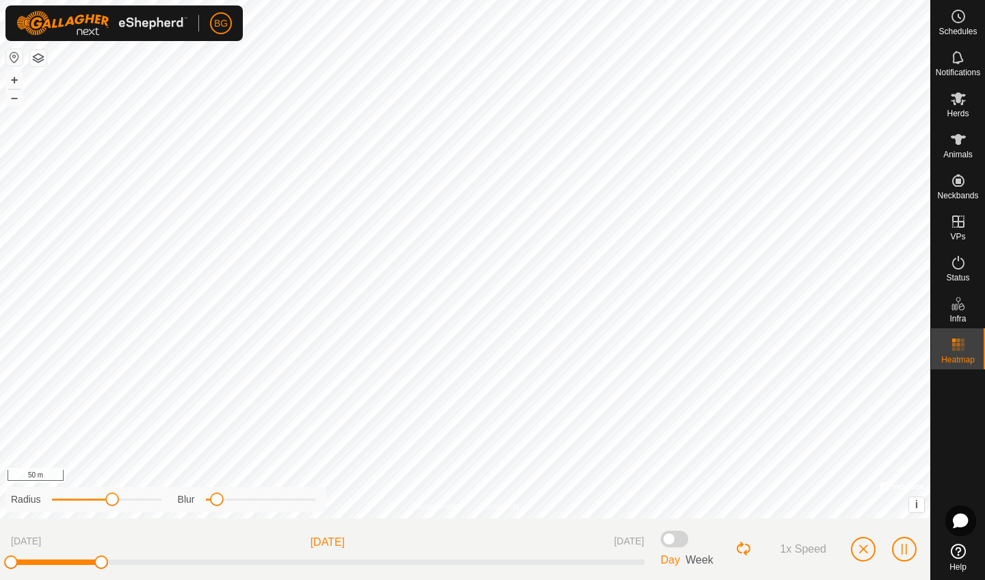
click at [870, 521] on button "button" at bounding box center [863, 549] width 25 height 25
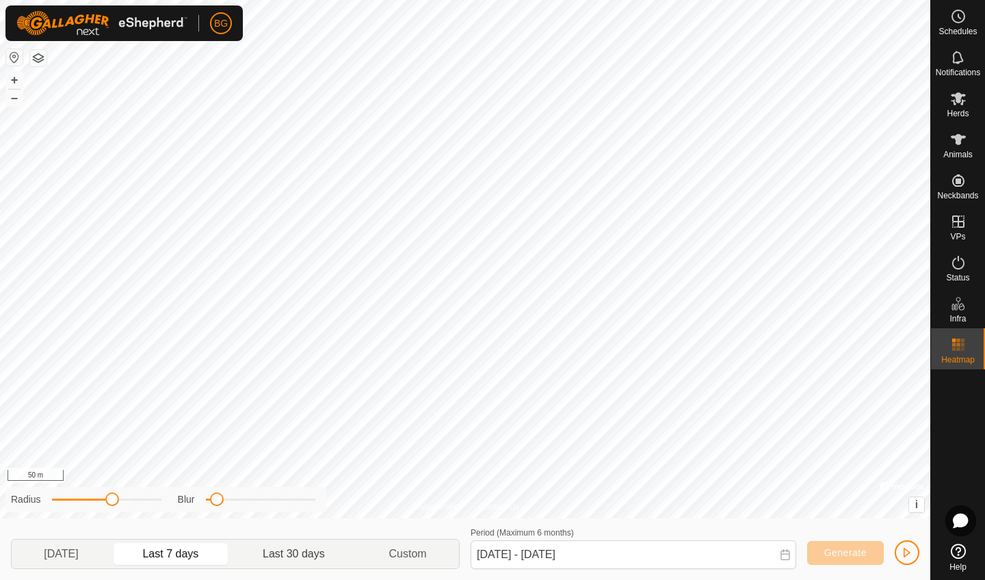
click at [297, 521] on p-togglebutton "Last 30 days" at bounding box center [294, 554] width 126 height 29
type input "[DATE] - [DATE]"
click at [401, 521] on p-togglebutton "Custom" at bounding box center [408, 554] width 102 height 29
click at [905, 521] on span "button" at bounding box center [907, 552] width 11 height 11
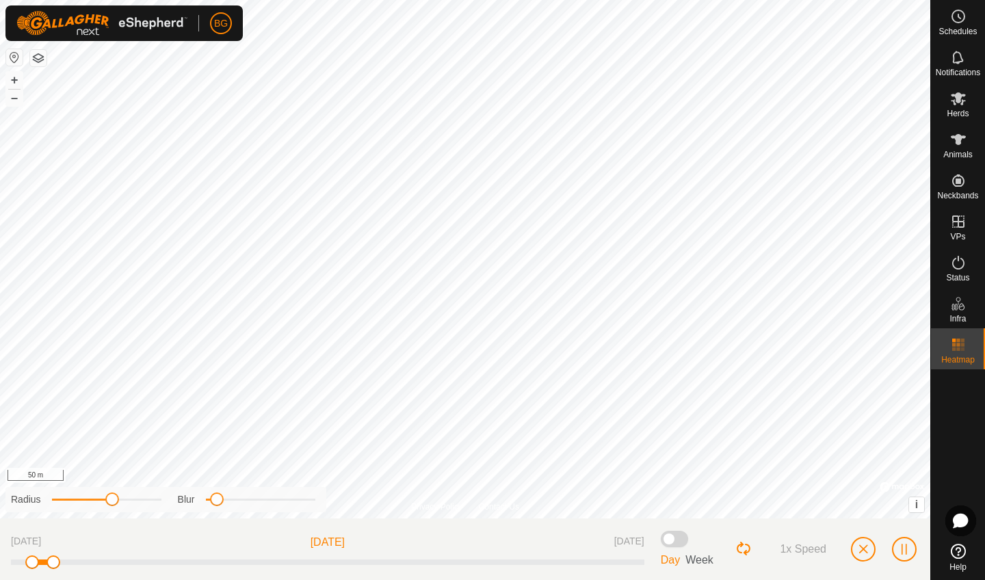
click at [867, 521] on span "button" at bounding box center [863, 549] width 11 height 11
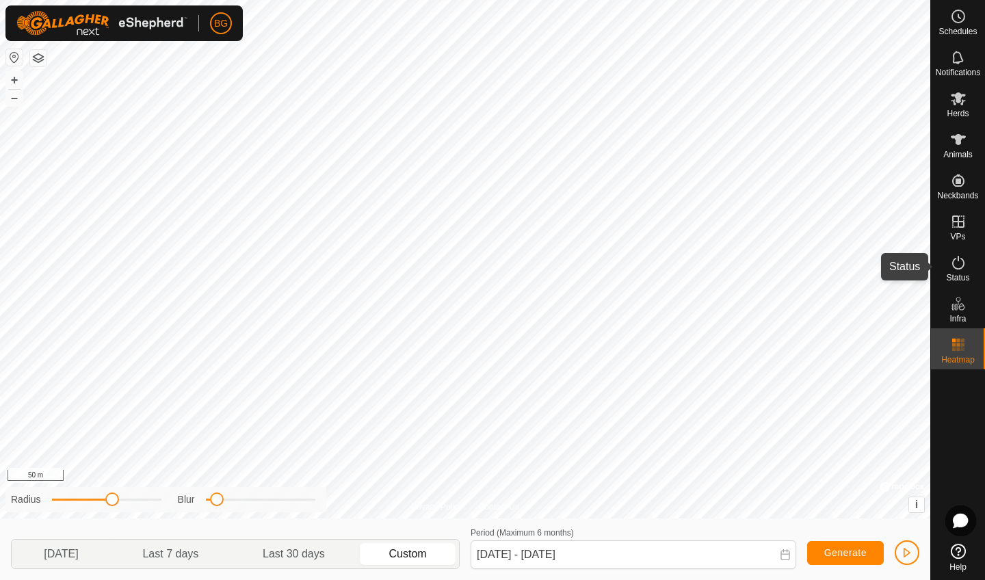
click at [905, 265] on icon at bounding box center [958, 262] width 16 height 16
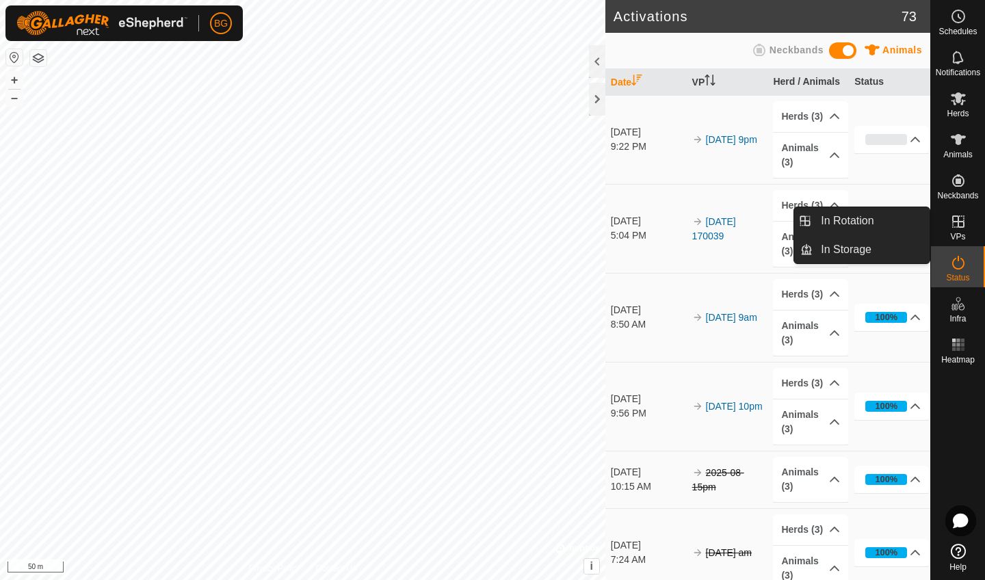
click at [905, 231] on es-virtualpaddocks-svg-icon at bounding box center [958, 222] width 25 height 22
click at [868, 224] on link "In Rotation" at bounding box center [871, 220] width 117 height 27
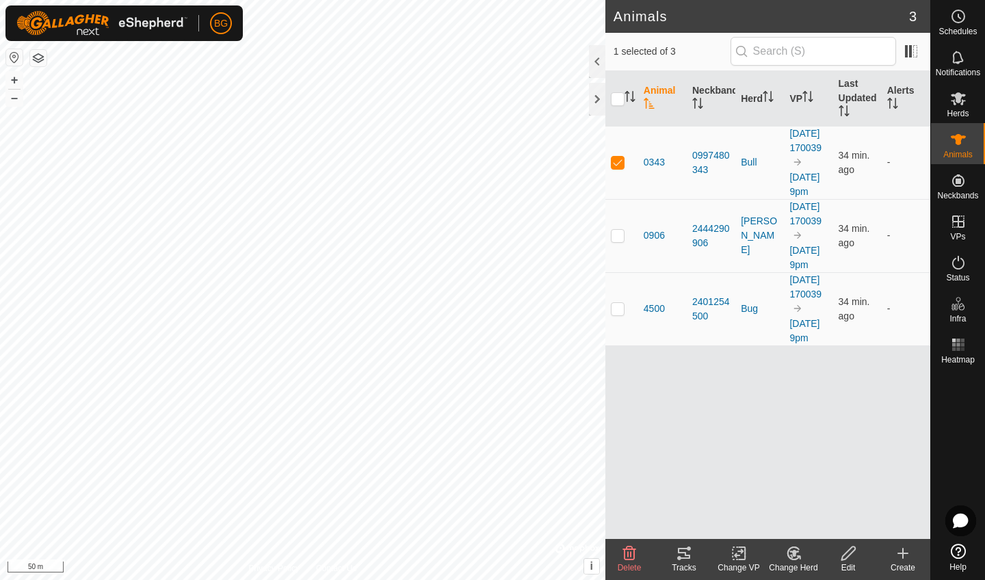
checkbox input "false"
click at [899, 521] on icon at bounding box center [903, 553] width 16 height 16
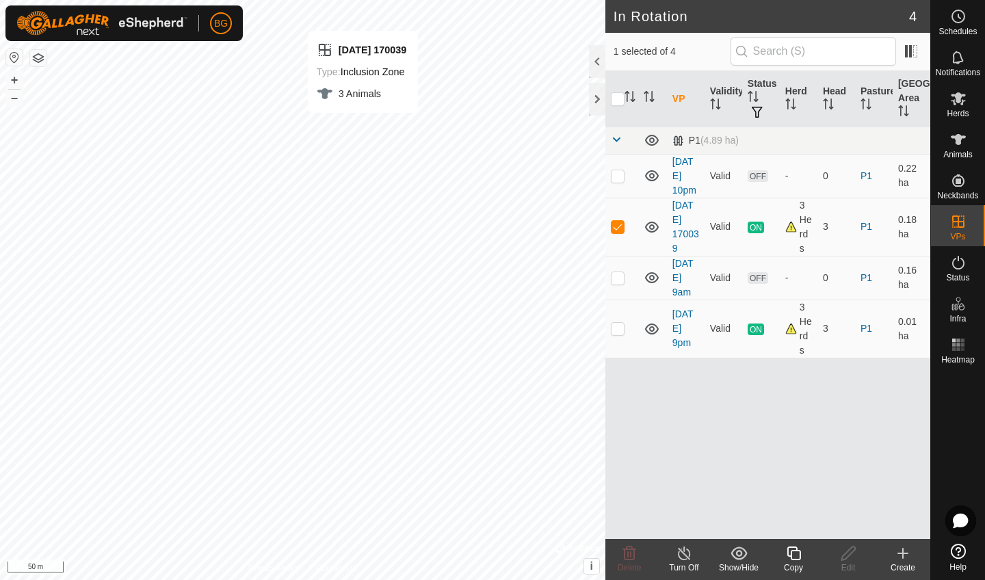
checkbox input "false"
click at [903, 521] on icon at bounding box center [903, 553] width 16 height 16
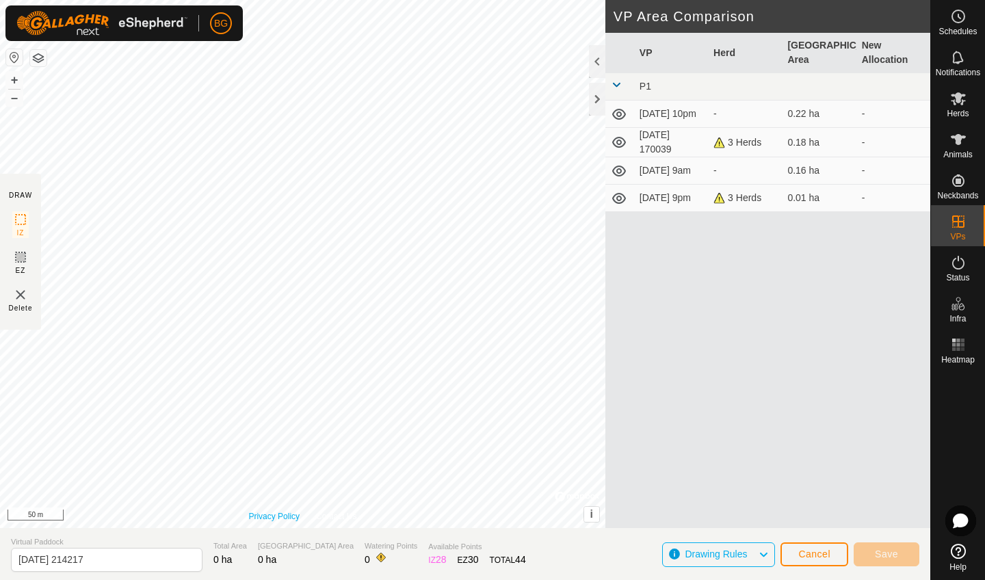
click at [284, 511] on link "Privacy Policy" at bounding box center [273, 516] width 51 height 12
click at [880, 521] on span "Save" at bounding box center [886, 554] width 23 height 11
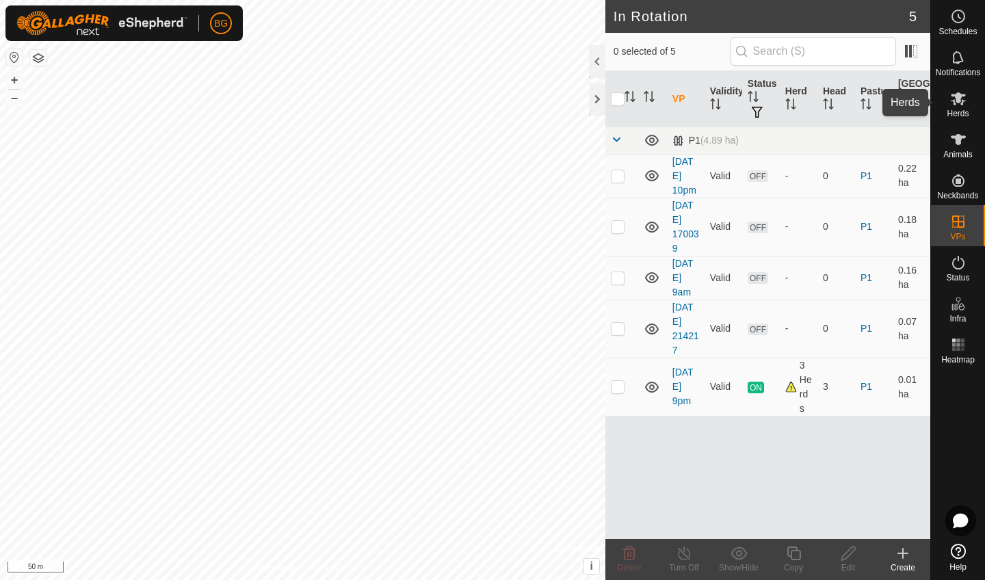
click at [905, 102] on icon at bounding box center [958, 98] width 15 height 13
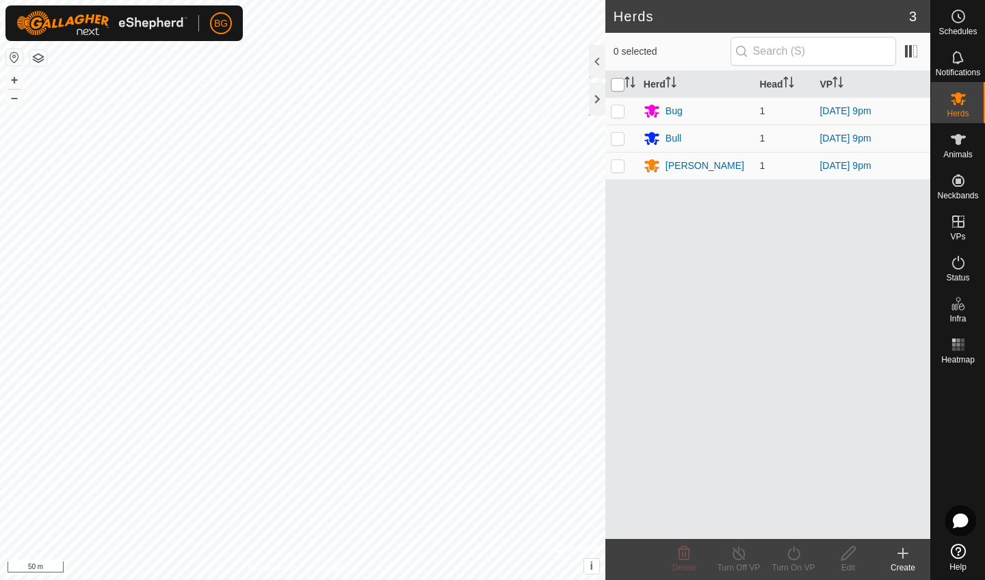
click at [618, 85] on input "checkbox" at bounding box center [618, 85] width 14 height 14
checkbox input "true"
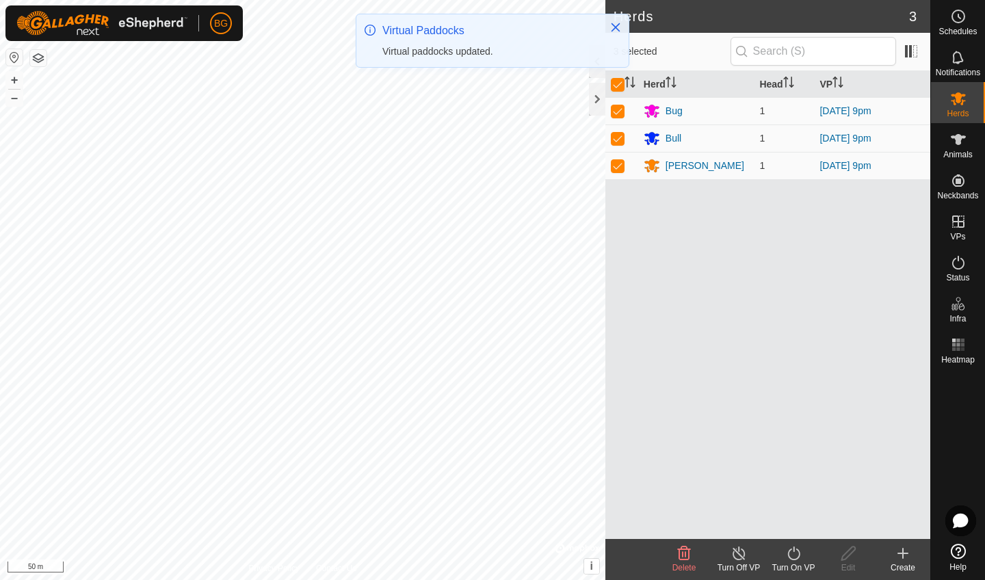
click at [794, 521] on icon at bounding box center [793, 553] width 17 height 16
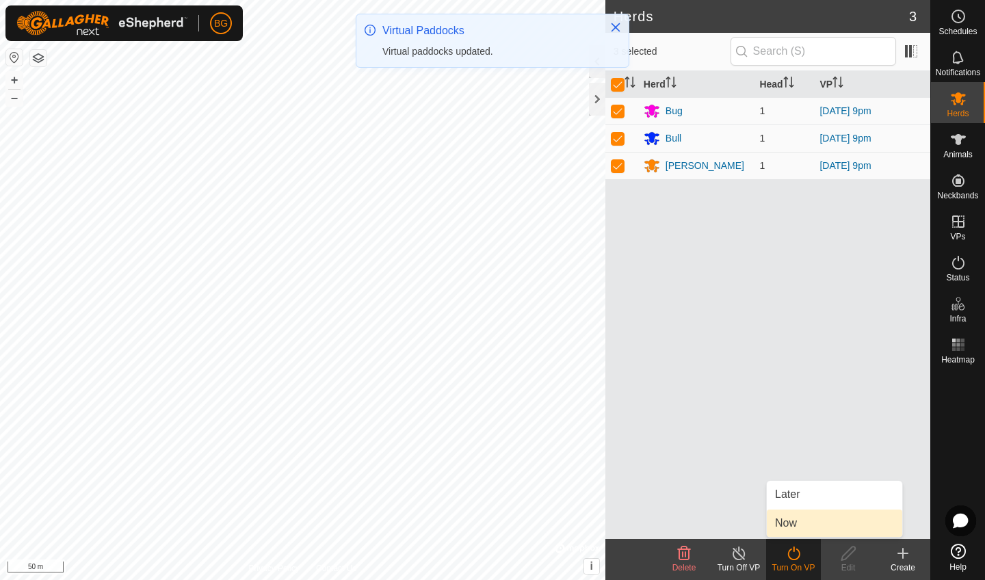
click at [794, 521] on link "Now" at bounding box center [834, 523] width 135 height 27
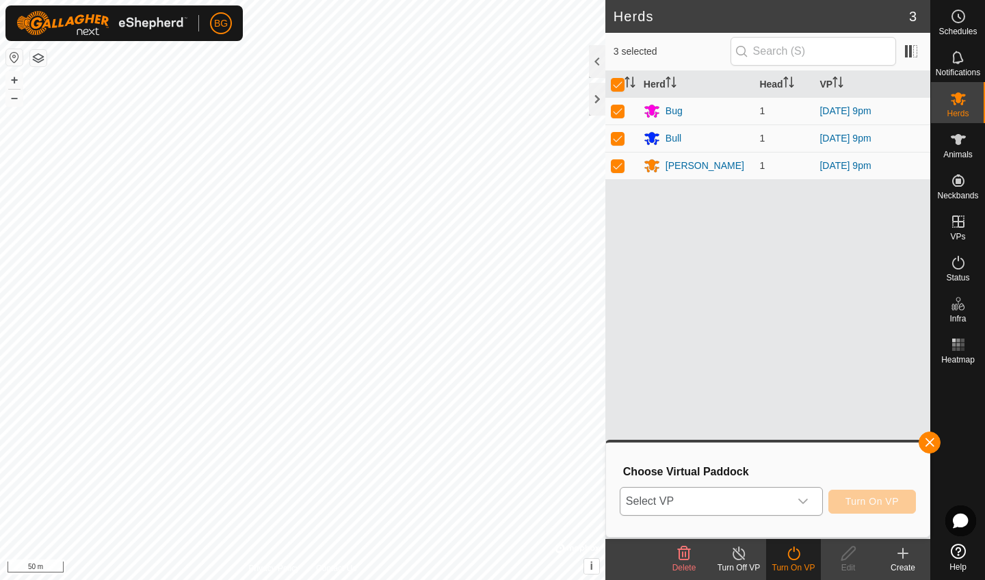
click at [806, 504] on icon "dropdown trigger" at bounding box center [803, 501] width 11 height 11
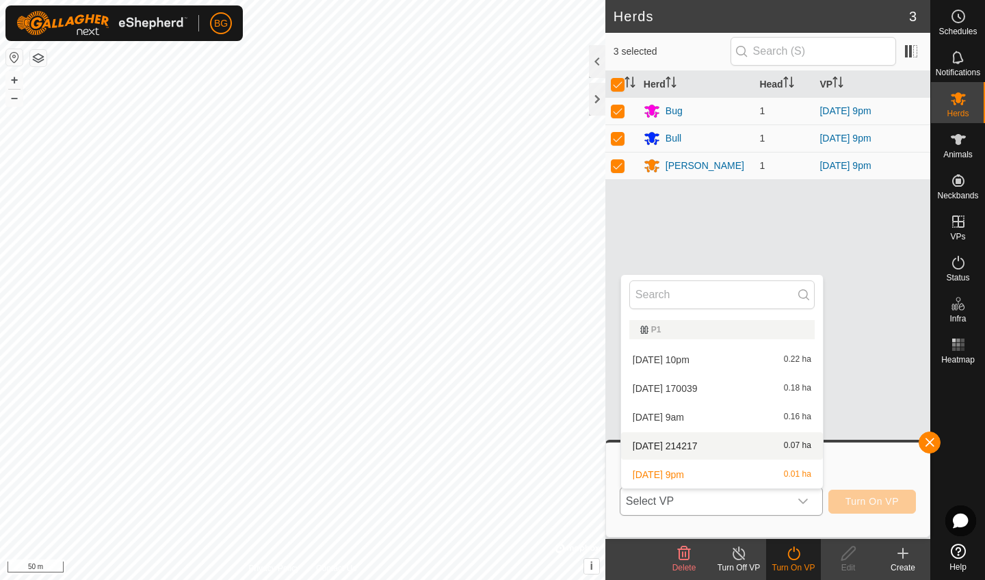
click at [752, 444] on li "[DATE] 214217 0.07 ha" at bounding box center [722, 445] width 202 height 27
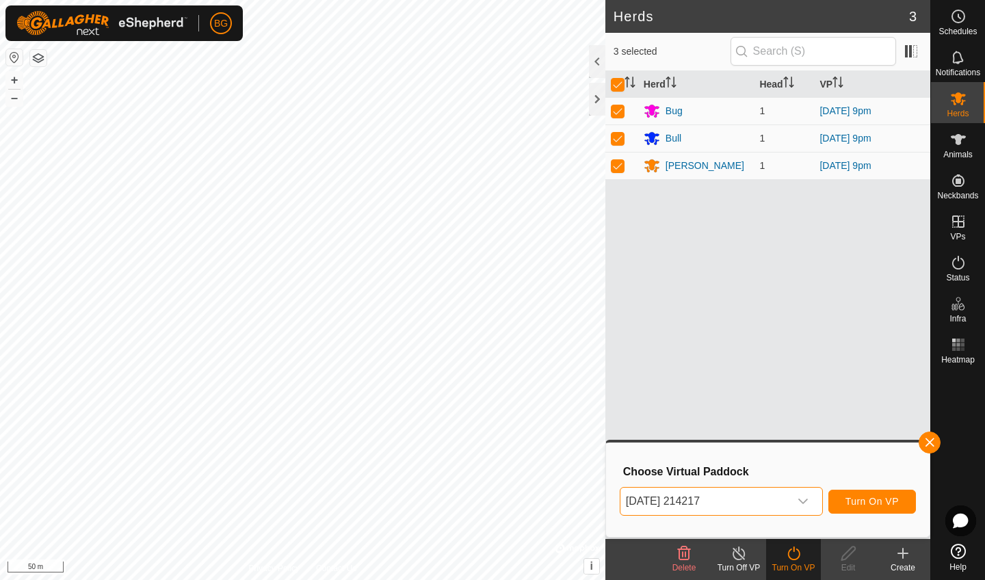
click at [859, 505] on span "Turn On VP" at bounding box center [871, 501] width 53 height 11
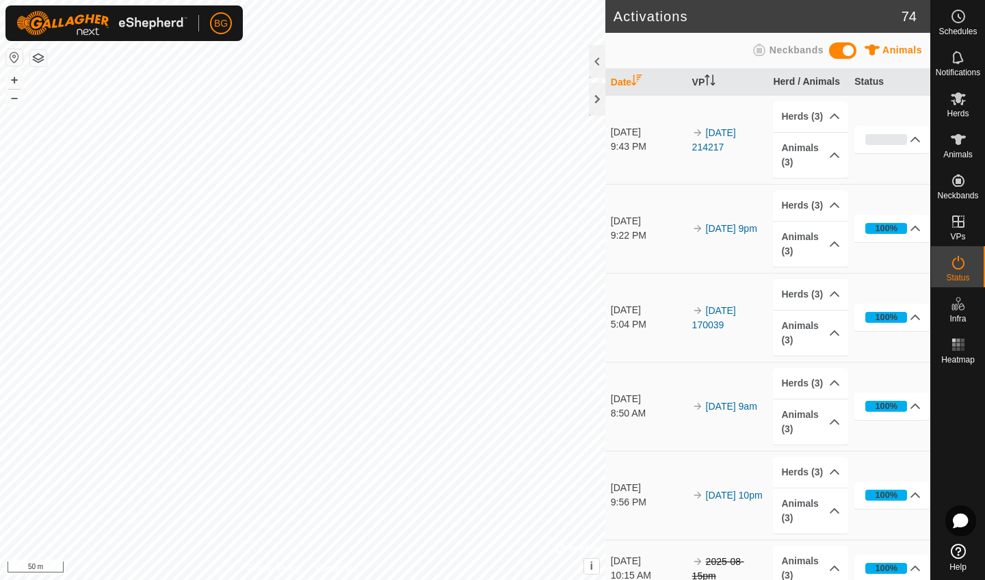
click at [436, 0] on html "BG Schedules Notifications Herds Animals Neckbands VPs Status Infra Heatmap Hel…" at bounding box center [492, 290] width 985 height 580
